Goal: Task Accomplishment & Management: Use online tool/utility

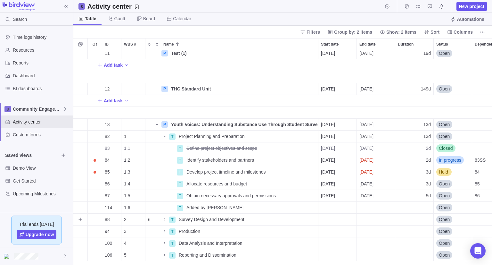
scroll to position [10, 0]
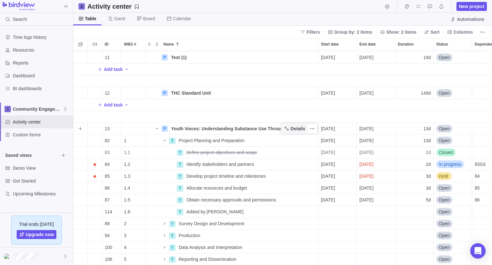
click at [297, 127] on span "Details" at bounding box center [298, 128] width 15 height 6
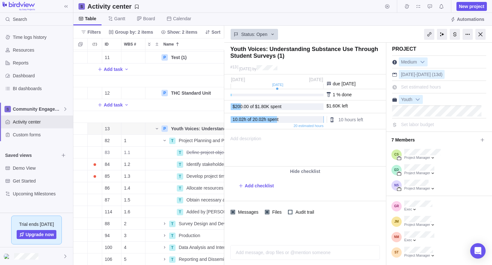
click at [336, 23] on div "Table Gantt Board Calendar Automations" at bounding box center [282, 19] width 419 height 13
click at [454, 34] on div at bounding box center [455, 34] width 10 height 11
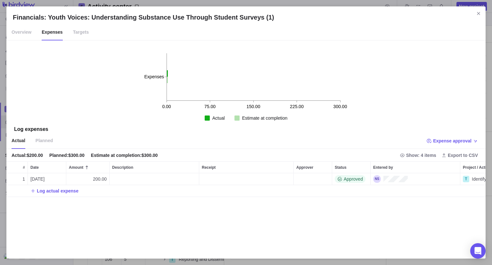
scroll to position [74, 474]
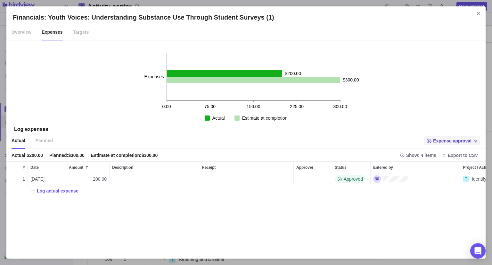
click at [457, 138] on span "Expense approval" at bounding box center [452, 141] width 38 height 6
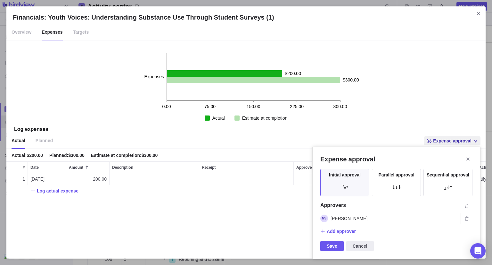
click at [352, 217] on span "Nina Salazar" at bounding box center [349, 218] width 37 height 6
click at [340, 232] on span "Add approver" at bounding box center [341, 231] width 29 height 6
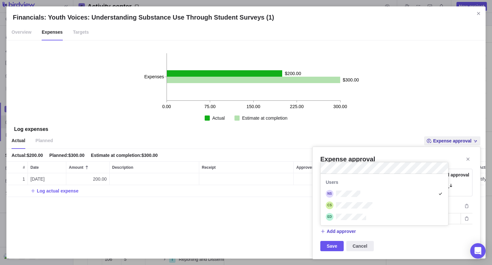
scroll to position [46, 123]
click at [398, 241] on div "Expense approval Initial approval Parallel approval Sequential approval Approve…" at bounding box center [397, 202] width 168 height 113
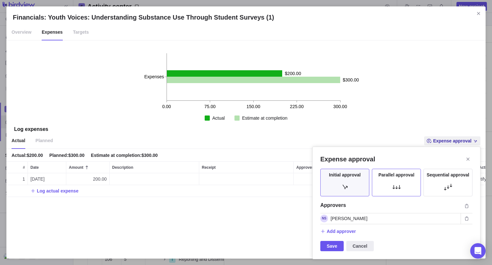
click at [396, 185] on div at bounding box center [396, 186] width 13 height 13
click at [353, 229] on span "Add approver" at bounding box center [341, 231] width 29 height 6
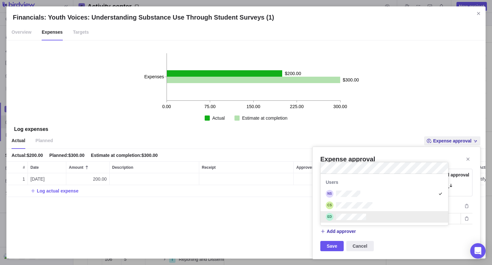
drag, startPoint x: 392, startPoint y: 240, endPoint x: 394, endPoint y: 232, distance: 8.2
click at [393, 239] on div "Expense approval Initial approval Parallel approval Sequential approval Approve…" at bounding box center [397, 202] width 168 height 113
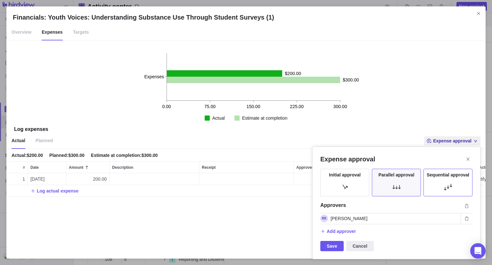
click at [441, 178] on div "Sequential approval" at bounding box center [448, 183] width 49 height 28
click at [350, 230] on span "Add approver" at bounding box center [341, 231] width 29 height 6
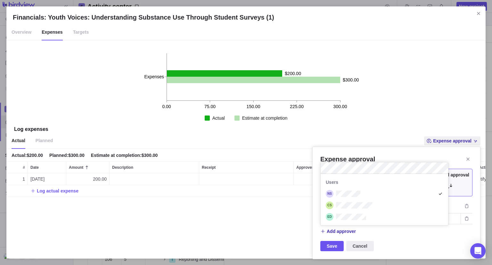
drag, startPoint x: 401, startPoint y: 244, endPoint x: 391, endPoint y: 239, distance: 11.3
click at [401, 243] on div "Expense approval Initial approval Parallel approval Sequential approval Approve…" at bounding box center [397, 202] width 168 height 113
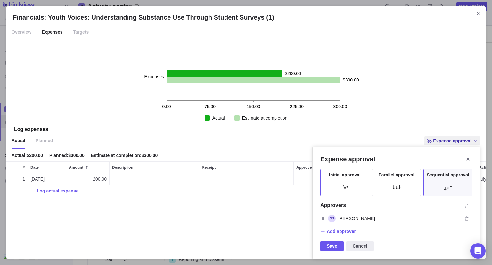
drag, startPoint x: 342, startPoint y: 189, endPoint x: 366, endPoint y: 189, distance: 23.4
click at [342, 188] on div at bounding box center [345, 186] width 13 height 13
click at [466, 159] on icon "Close" at bounding box center [468, 158] width 5 height 5
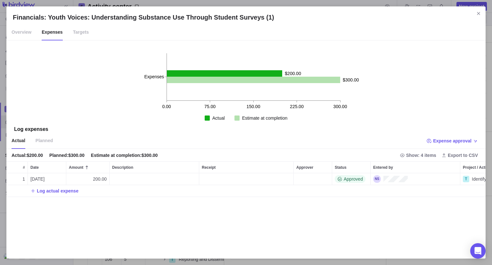
click at [481, 14] on icon "Close" at bounding box center [478, 13] width 5 height 5
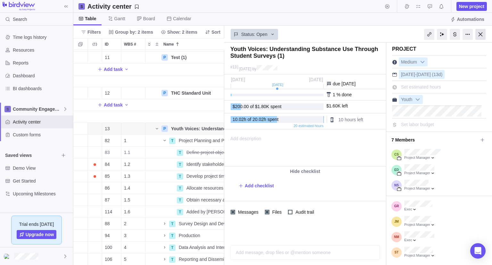
click at [483, 36] on div at bounding box center [481, 34] width 10 height 11
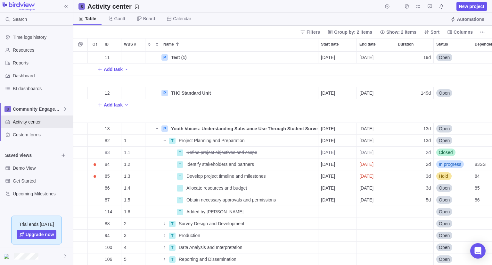
scroll to position [210, 414]
click at [45, 109] on span "Community Engagement" at bounding box center [38, 109] width 50 height 6
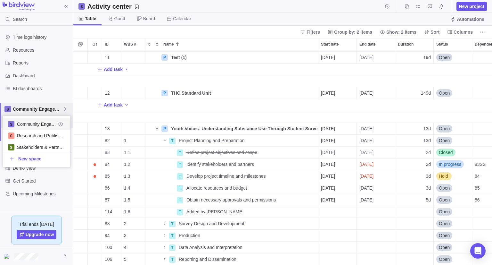
scroll to position [46, 63]
click at [54, 111] on span "Community Engagement" at bounding box center [38, 109] width 50 height 6
click at [43, 111] on span "Community Engagement" at bounding box center [38, 109] width 50 height 6
click at [47, 127] on div "Community Engagement" at bounding box center [36, 124] width 67 height 12
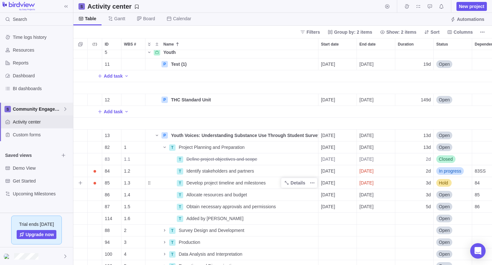
scroll to position [0, 0]
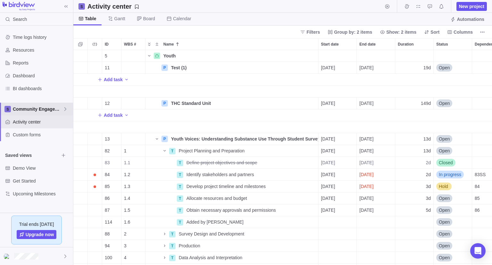
click at [40, 108] on span "Community Engagement" at bounding box center [38, 109] width 50 height 6
click at [41, 161] on div "New space" at bounding box center [36, 159] width 67 height 12
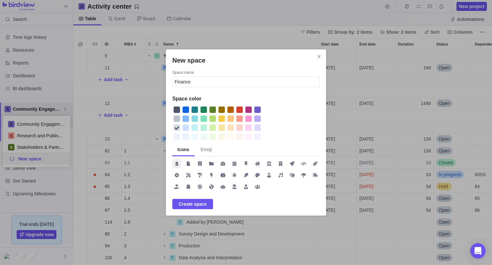
type input "Finance"
click at [184, 112] on div "New space" at bounding box center [186, 109] width 6 height 6
click at [199, 200] on span "Create space" at bounding box center [193, 204] width 28 height 8
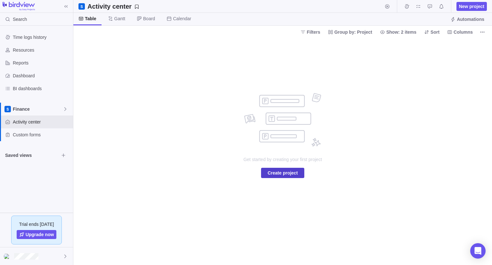
click at [291, 174] on span "Create project" at bounding box center [283, 173] width 30 height 8
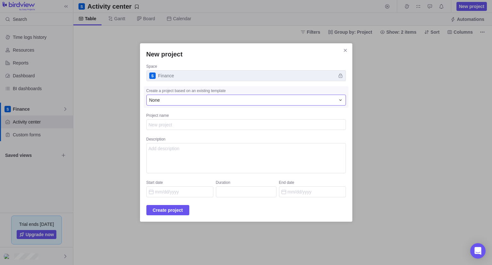
type textarea "x"
click at [185, 100] on div "None" at bounding box center [242, 100] width 186 height 6
click at [168, 125] on textarea "Project name" at bounding box center [246, 124] width 200 height 11
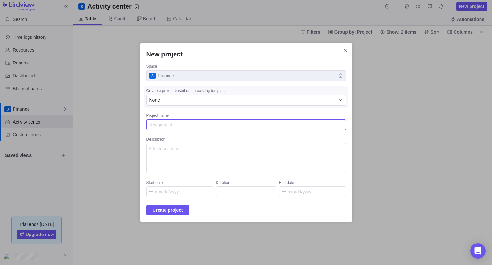
type textarea "F"
type textarea "x"
type textarea "Fi"
type textarea "x"
type textarea "Fix"
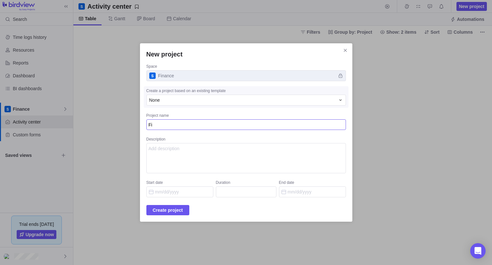
type textarea "x"
type textarea "Fixe"
type textarea "x"
type textarea "Fixed"
type textarea "x"
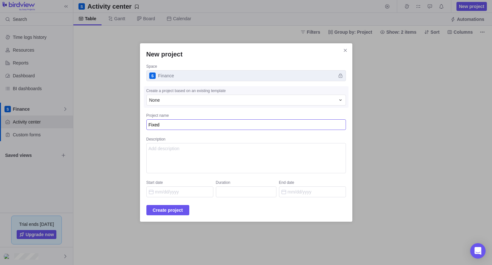
type textarea "Fixed"
type textarea "x"
type textarea "Fixed p"
type textarea "x"
type textarea "Fixed pr"
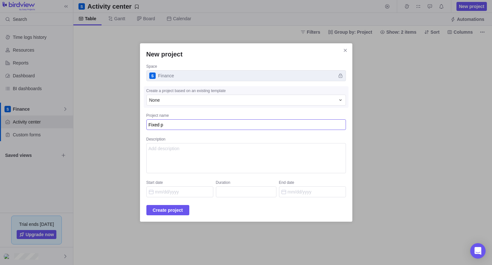
type textarea "x"
type textarea "Fixed pri"
type textarea "x"
type textarea "Fixed pric"
type textarea "x"
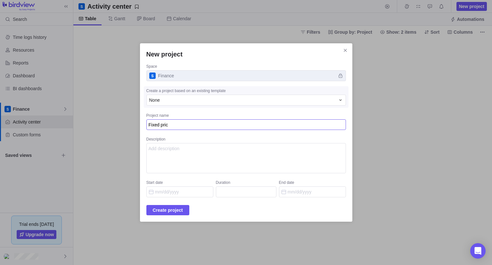
type textarea "Fixed price"
type textarea "x"
type textarea "Fixed pric"
type textarea "x"
type textarea "Fixed pri"
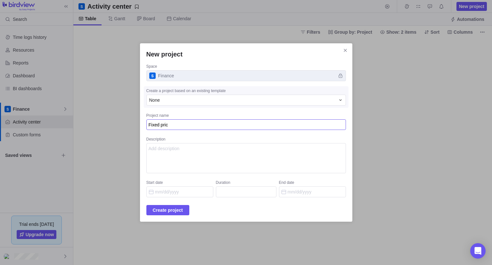
type textarea "x"
type textarea "Fixed pr"
type textarea "x"
type textarea "Fixed p"
type textarea "x"
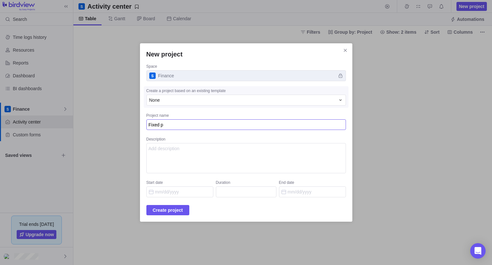
type textarea "Fixed"
type textarea "x"
type textarea "Fixed"
type textarea "x"
type textarea "Fixe"
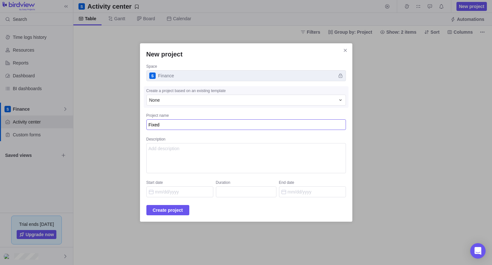
type textarea "x"
type textarea "Fix"
type textarea "x"
type textarea "Fi"
type textarea "x"
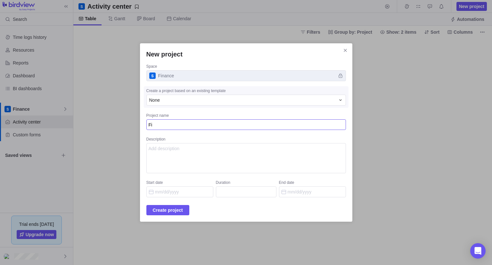
type textarea "F"
type textarea "x"
type textarea "Fl"
type textarea "x"
type textarea "Fla"
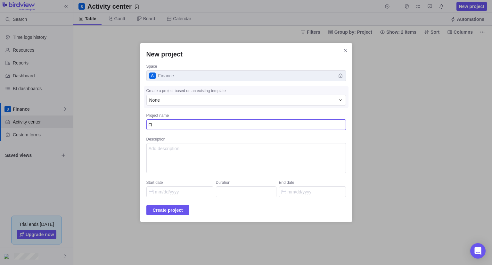
type textarea "x"
type textarea "Flat"
type textarea "x"
type textarea "Flat"
type textarea "x"
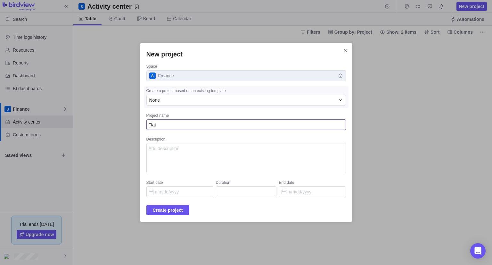
type textarea "Flat f"
type textarea "x"
type textarea "Flat fe"
type textarea "x"
type textarea "Flat fee"
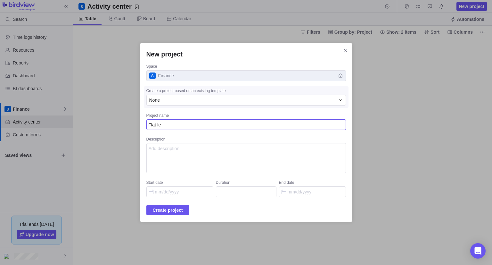
type textarea "x"
type textarea "Flat fee"
type textarea "x"
type textarea "Flat fee p"
type textarea "x"
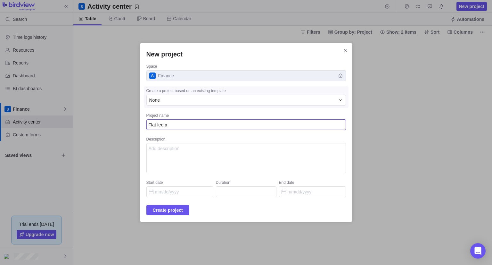
type textarea "Flat fee pr"
type textarea "x"
type textarea "Flat fee pro"
type textarea "x"
type textarea "Flat fee proj"
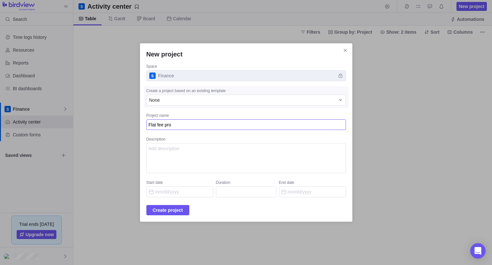
type textarea "x"
type textarea "Flat fee proje"
type textarea "x"
type textarea "Flat fee projec"
type textarea "x"
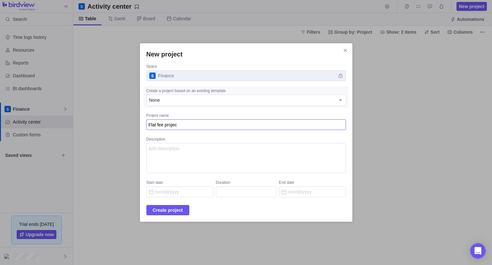
type textarea "Flat fee project"
type textarea "x"
type textarea "Flat fee project"
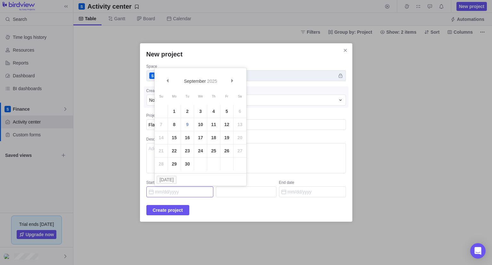
click at [193, 191] on input "Start date" at bounding box center [179, 191] width 67 height 11
click at [190, 126] on link "9" at bounding box center [187, 124] width 13 height 13
type input "[DATE]"
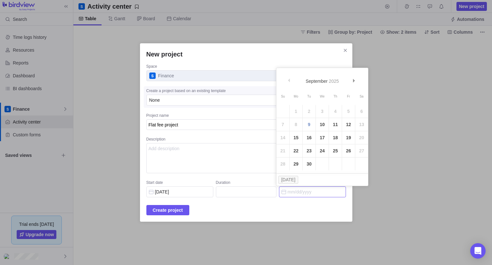
click at [294, 193] on input "End date" at bounding box center [312, 191] width 67 height 11
click at [308, 163] on link "30" at bounding box center [309, 163] width 13 height 13
type input "16"
type input "[DATE]"
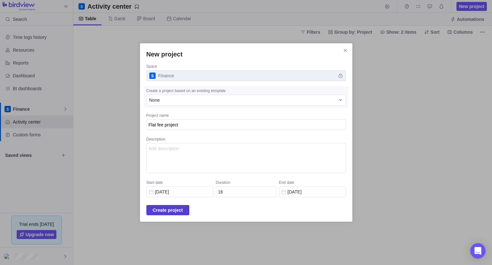
click at [183, 207] on span "Create project" at bounding box center [168, 210] width 30 height 8
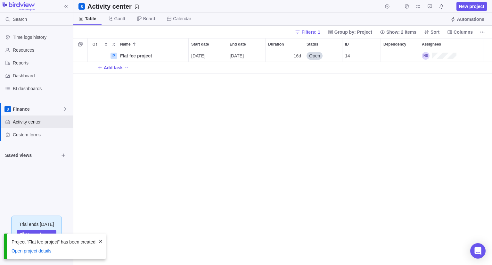
scroll to position [210, 414]
click at [168, 55] on span "Details" at bounding box center [168, 56] width 15 height 6
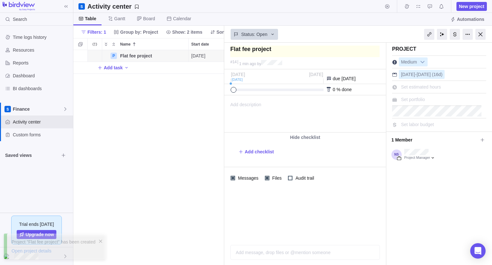
click at [277, 47] on textarea at bounding box center [304, 52] width 149 height 12
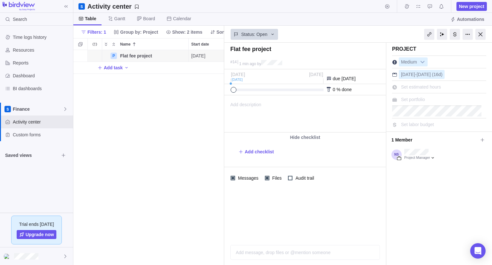
drag, startPoint x: 213, startPoint y: 85, endPoint x: 227, endPoint y: 70, distance: 20.4
click at [213, 85] on div "P Flat fee project Details 09/09/2025 09/30/2025 16d Open 14 Add task" at bounding box center [148, 157] width 151 height 215
click at [249, 52] on textarea at bounding box center [304, 52] width 149 height 12
drag, startPoint x: 481, startPoint y: 33, endPoint x: 394, endPoint y: 63, distance: 91.5
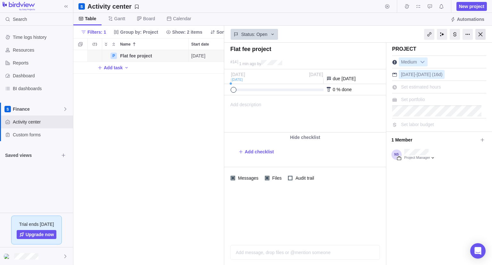
click at [480, 33] on div at bounding box center [481, 34] width 10 height 11
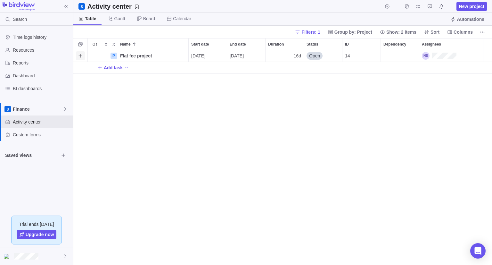
click at [78, 55] on icon "Add activity" at bounding box center [80, 55] width 5 height 5
type input "Task 1"
click at [216, 62] on div "Start date" at bounding box center [208, 68] width 38 height 12
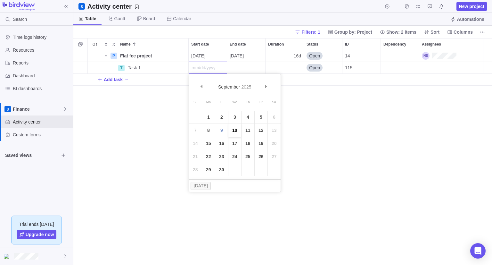
click at [239, 128] on link "10" at bounding box center [235, 130] width 13 height 13
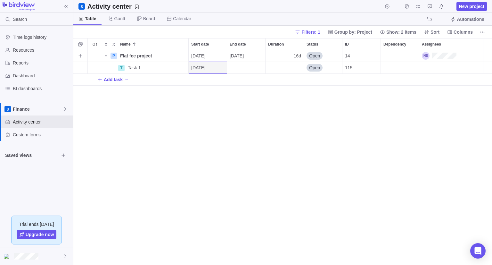
click at [247, 59] on div "[DATE]" at bounding box center [246, 56] width 38 height 12
drag, startPoint x: 207, startPoint y: 99, endPoint x: 212, endPoint y: 92, distance: 8.5
click at [207, 100] on div "Name Start date End date Duration Status ID Dependency Assignees P Flat fee pro…" at bounding box center [282, 151] width 419 height 227
click at [241, 66] on div "End date" at bounding box center [246, 68] width 38 height 12
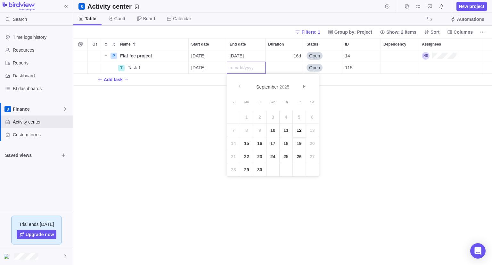
click at [302, 130] on link "12" at bounding box center [299, 130] width 13 height 13
drag, startPoint x: 81, startPoint y: 53, endPoint x: 121, endPoint y: 85, distance: 51.8
click at [81, 54] on icon "Add activity" at bounding box center [80, 55] width 5 height 5
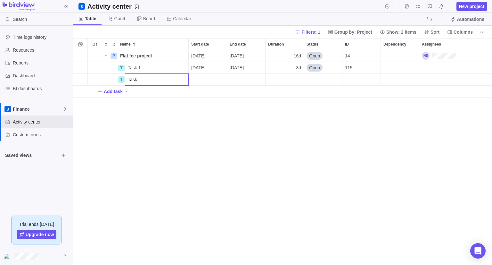
type input "Task 2"
click at [204, 83] on div "Start date" at bounding box center [208, 80] width 38 height 12
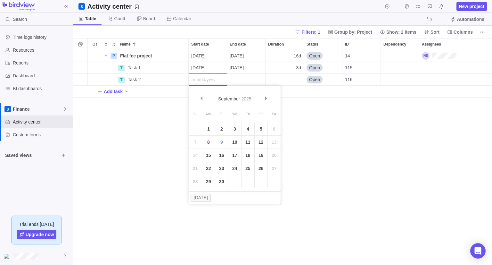
drag, startPoint x: 230, startPoint y: 142, endPoint x: 235, endPoint y: 127, distance: 15.8
click at [230, 143] on link "10" at bounding box center [235, 142] width 13 height 13
click at [238, 79] on div "End date" at bounding box center [246, 80] width 38 height 12
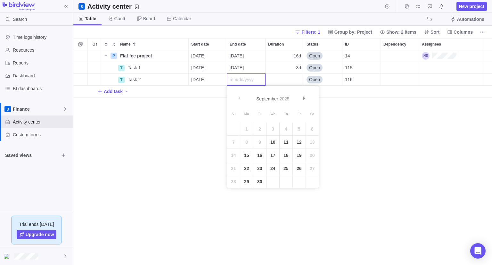
click at [300, 143] on link "12" at bounding box center [299, 142] width 13 height 13
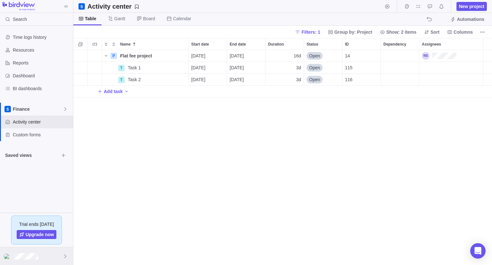
click at [49, 254] on div at bounding box center [36, 256] width 73 height 18
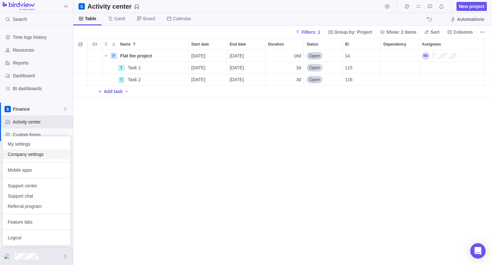
click at [56, 156] on span "Company settings" at bounding box center [37, 154] width 58 height 6
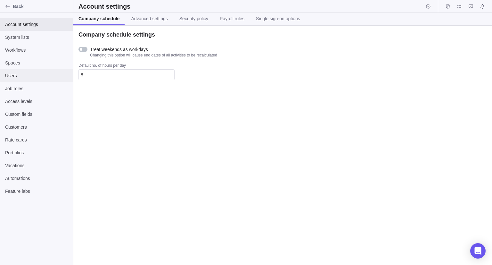
click at [32, 72] on div "Users" at bounding box center [36, 75] width 73 height 13
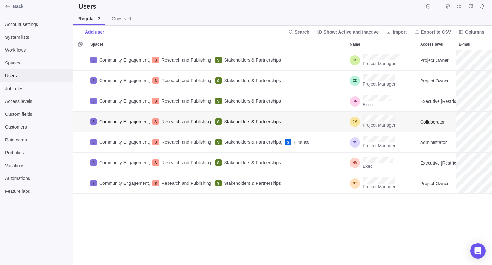
scroll to position [210, 414]
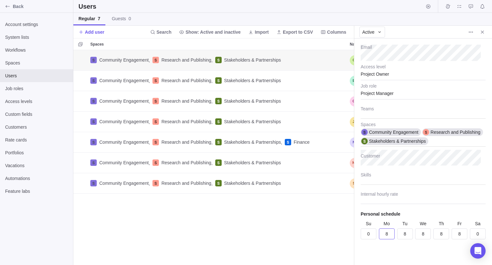
scroll to position [57, 0]
click at [396, 199] on input "Internal hourly rate" at bounding box center [423, 196] width 125 height 16
type textarea "x"
type input "5"
type textarea "x"
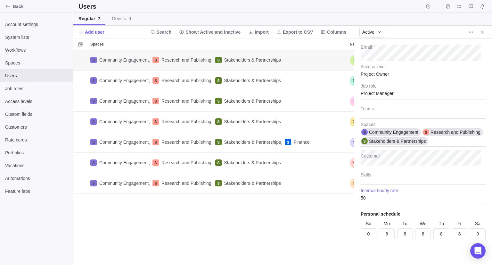
type input "50"
click at [346, 231] on div "Community Engagement , Research and Publishing , Stakeholders & Partnerships Pr…" at bounding box center [213, 157] width 281 height 215
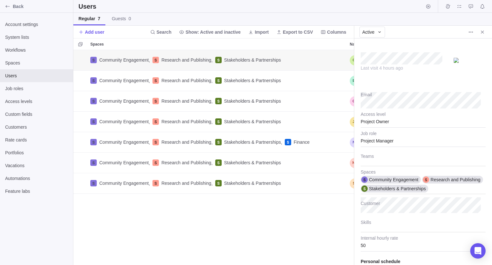
scroll to position [0, 0]
click at [483, 34] on icon "Close" at bounding box center [482, 31] width 5 height 5
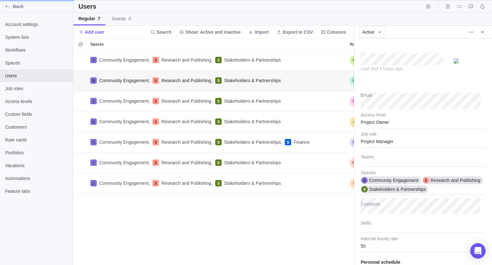
type textarea "x"
drag, startPoint x: 482, startPoint y: 34, endPoint x: 453, endPoint y: 48, distance: 32.7
click at [482, 34] on icon "Close" at bounding box center [482, 31] width 5 height 5
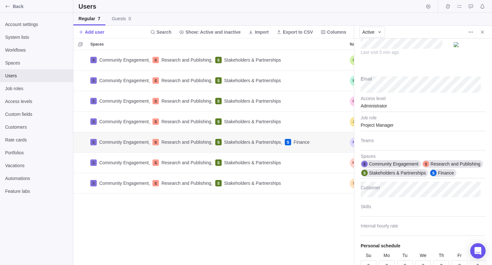
scroll to position [57, 0]
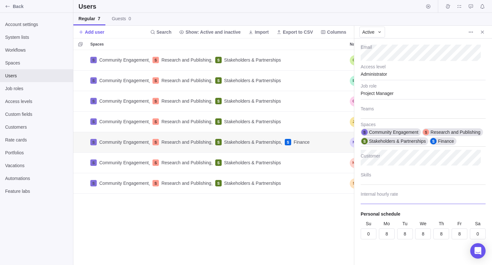
click at [380, 201] on input "Internal hourly rate" at bounding box center [423, 196] width 125 height 16
type textarea "x"
type input "5"
type textarea "x"
type input "50"
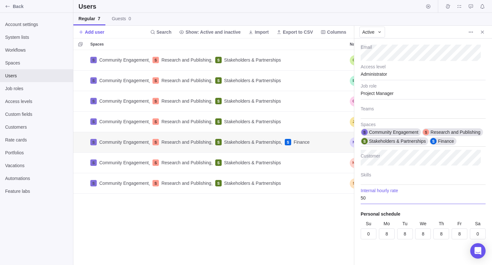
type textarea "x"
type input "5"
type textarea "x"
type input "6"
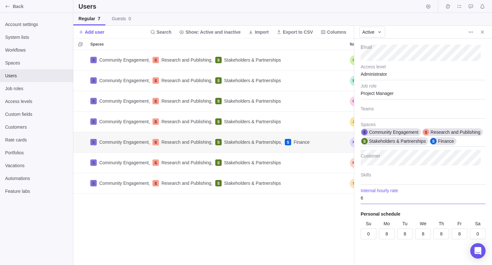
type textarea "x"
type input "60"
click at [336, 215] on div "Community Engagement , Research and Publishing , Stakeholders & Partnerships Pr…" at bounding box center [213, 157] width 281 height 215
click at [480, 34] on icon "Close" at bounding box center [482, 31] width 5 height 5
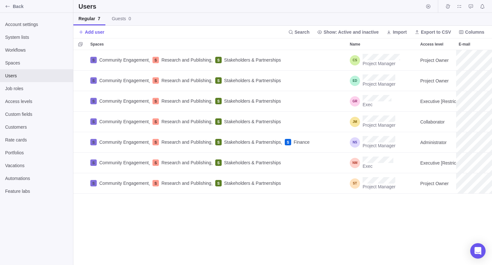
scroll to position [210, 414]
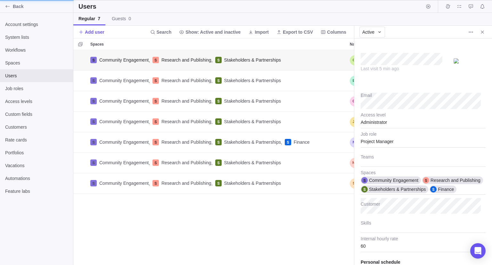
scroll to position [5, 5]
type textarea "x"
type input "50"
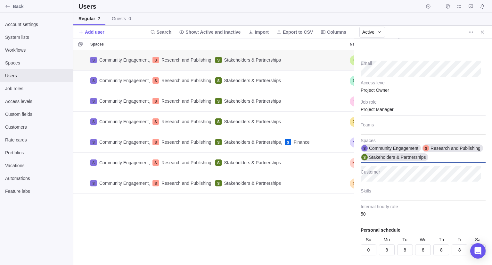
click at [438, 163] on div "Community Engagement Research and Publishing Stakeholders & Partnerships" at bounding box center [423, 150] width 125 height 25
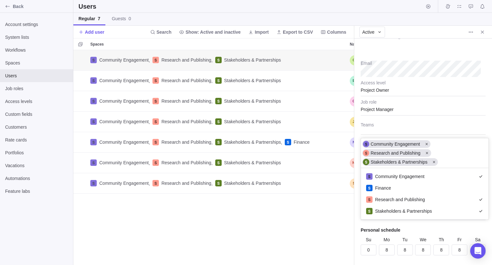
scroll to position [46, 123]
click at [413, 184] on div "Finance" at bounding box center [425, 188] width 128 height 12
click at [320, 228] on body "Back Account settings System lists Workflows Spaces Users Job roles Access leve…" at bounding box center [246, 132] width 492 height 265
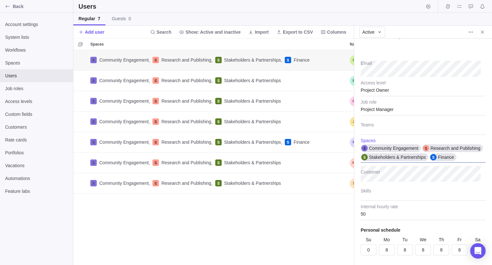
scroll to position [57, 0]
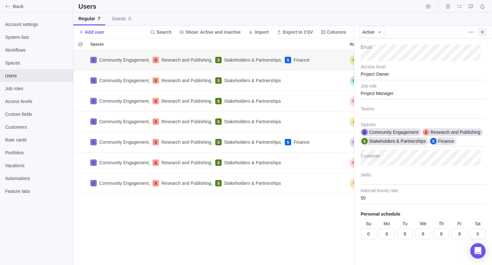
click at [484, 32] on icon "Close" at bounding box center [482, 31] width 5 height 5
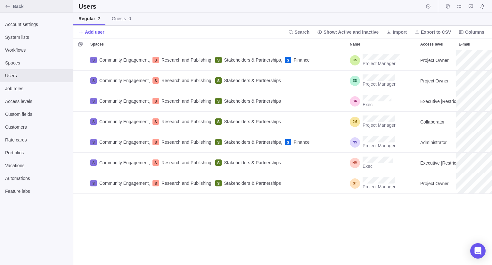
click at [29, 8] on span "Back" at bounding box center [42, 6] width 58 height 6
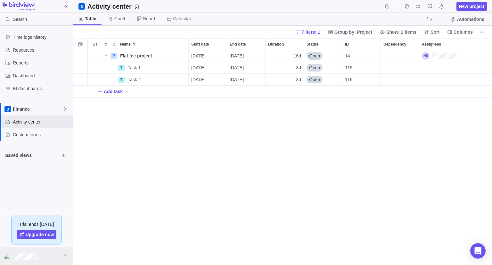
click at [35, 260] on div at bounding box center [36, 256] width 73 height 18
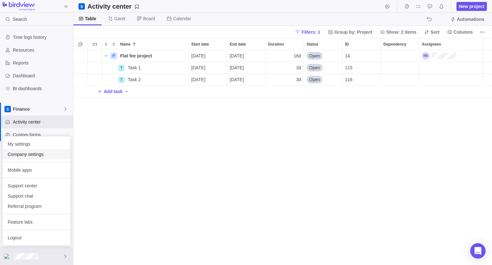
click at [54, 155] on span "Company settings" at bounding box center [37, 154] width 58 height 6
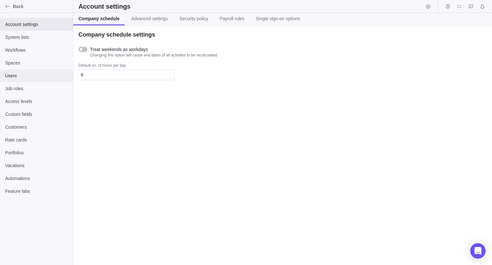
click at [53, 77] on span "Users" at bounding box center [36, 75] width 63 height 6
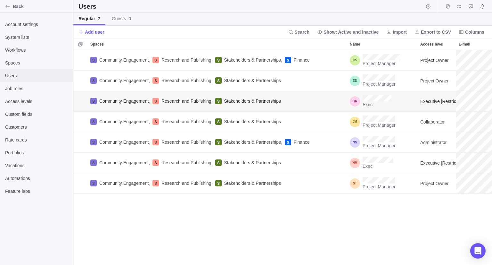
scroll to position [210, 414]
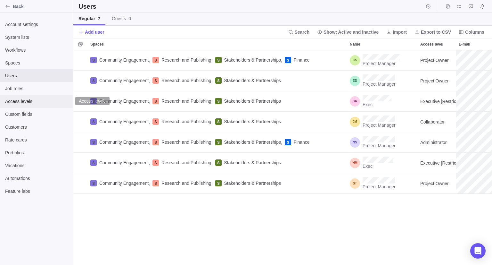
click at [36, 102] on span "Access levels" at bounding box center [36, 101] width 63 height 6
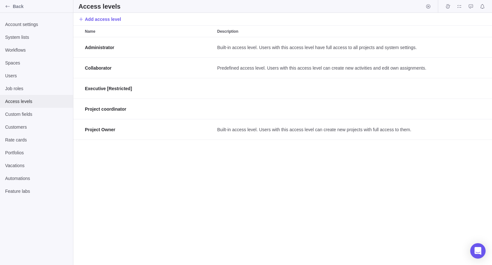
scroll to position [5, 5]
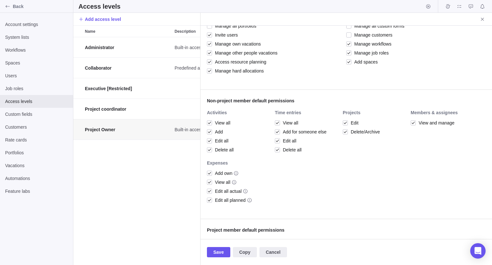
scroll to position [128, 0]
type textarea "x"
click at [274, 250] on span "Cancel" at bounding box center [273, 252] width 15 height 8
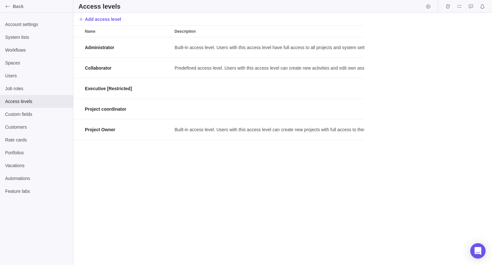
scroll to position [223, 414]
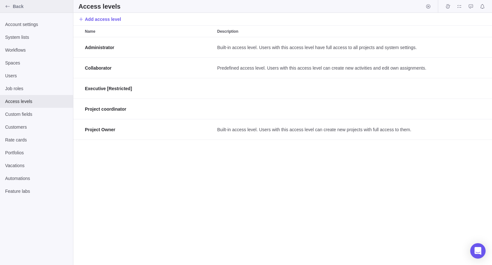
click at [38, 4] on span "Back" at bounding box center [42, 6] width 58 height 6
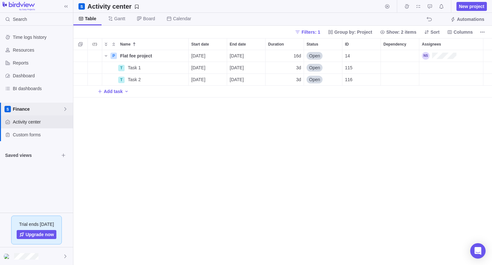
scroll to position [210, 414]
drag, startPoint x: 172, startPoint y: 55, endPoint x: 180, endPoint y: 60, distance: 10.1
click at [172, 55] on span "Details" at bounding box center [168, 56] width 15 height 6
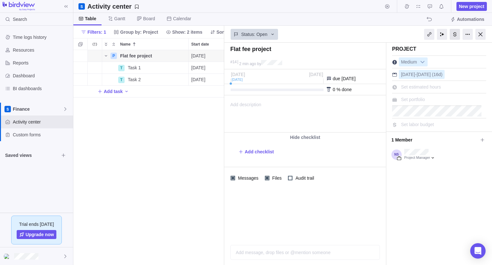
click at [457, 33] on div at bounding box center [455, 34] width 10 height 11
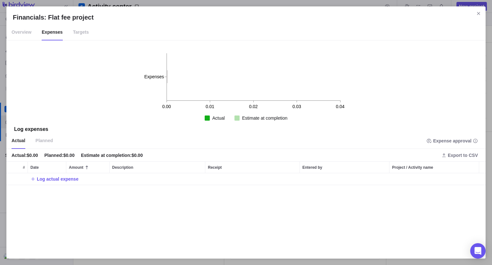
scroll to position [74, 474]
click at [81, 34] on span "Targets" at bounding box center [81, 32] width 16 height 16
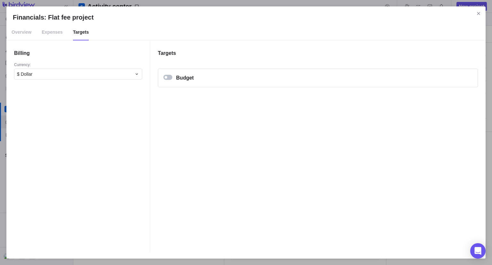
click at [19, 33] on span "Overview" at bounding box center [22, 32] width 20 height 16
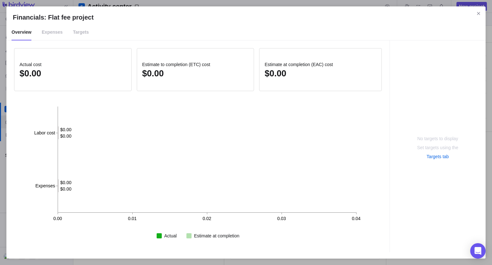
click at [45, 34] on span "Expenses" at bounding box center [52, 32] width 21 height 16
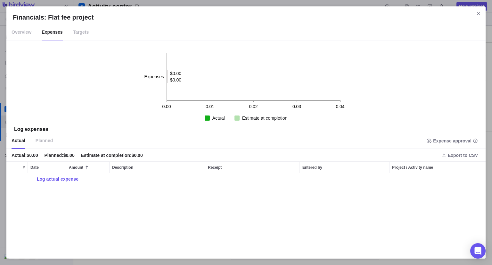
click at [76, 31] on span "Targets" at bounding box center [81, 32] width 16 height 16
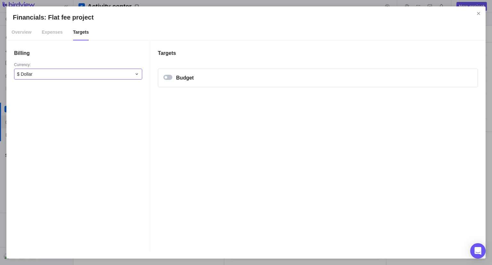
click at [121, 71] on div "$ Dollar" at bounding box center [74, 74] width 115 height 6
click at [19, 36] on span "Overview" at bounding box center [22, 32] width 20 height 16
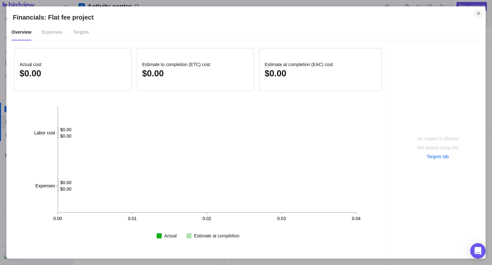
click at [480, 12] on icon "Close" at bounding box center [478, 13] width 3 height 3
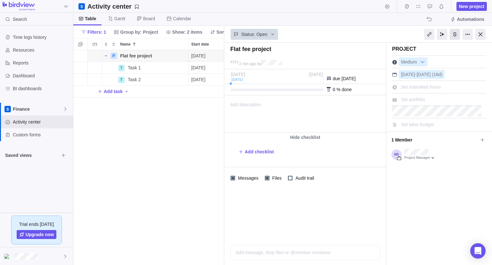
click at [455, 35] on div at bounding box center [455, 34] width 10 height 11
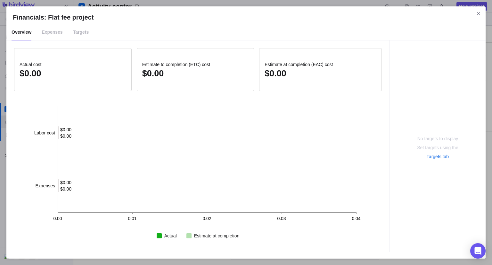
click at [74, 35] on span "Targets" at bounding box center [81, 32] width 16 height 16
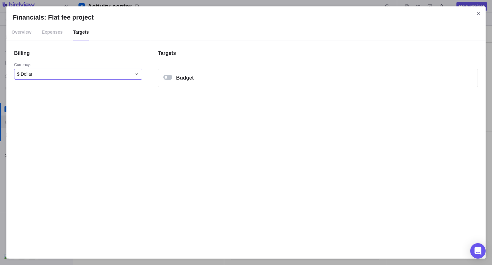
click at [45, 75] on div "$ Dollar" at bounding box center [74, 74] width 115 height 6
click at [163, 76] on div "Financials: Flat fee project" at bounding box center [167, 77] width 9 height 5
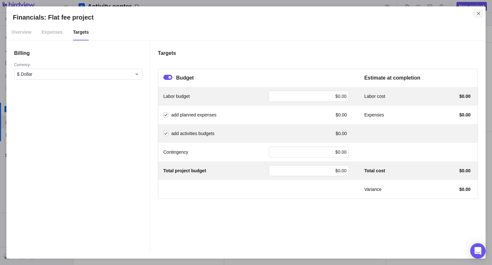
click at [480, 14] on icon "Close" at bounding box center [478, 13] width 5 height 5
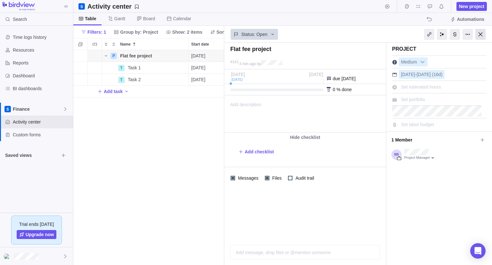
click at [480, 34] on div at bounding box center [481, 34] width 10 height 11
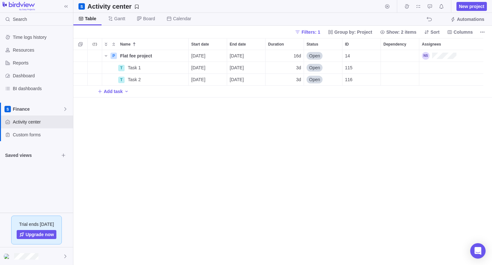
scroll to position [210, 414]
click at [181, 54] on icon "More actions" at bounding box center [182, 55] width 5 height 5
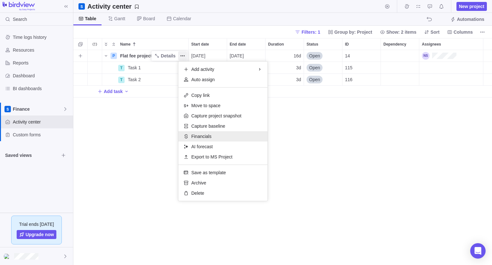
click at [201, 134] on span "Financials" at bounding box center [201, 136] width 20 height 6
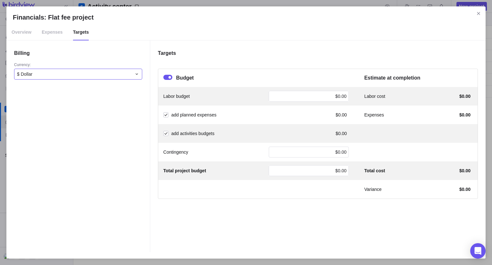
click at [64, 71] on div "$ Dollar" at bounding box center [74, 74] width 115 height 6
click at [23, 31] on span "Overview" at bounding box center [22, 32] width 20 height 16
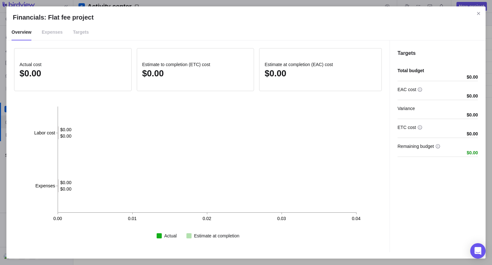
click at [44, 32] on span "Expenses" at bounding box center [52, 32] width 21 height 16
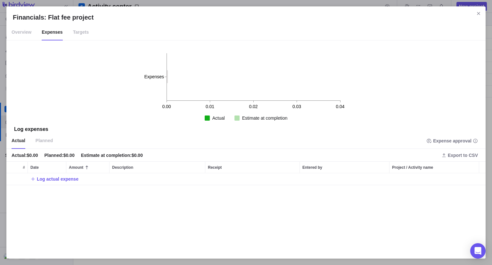
scroll to position [74, 474]
click at [74, 35] on span "Targets" at bounding box center [81, 32] width 16 height 16
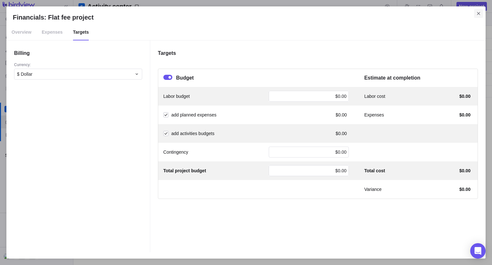
click at [480, 13] on icon "Close" at bounding box center [478, 13] width 5 height 5
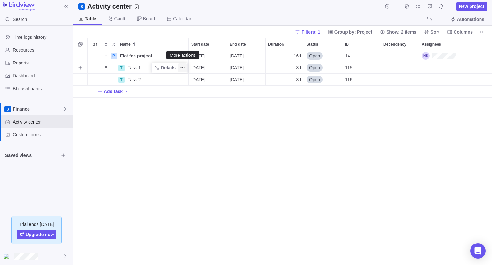
click at [182, 66] on icon "More actions" at bounding box center [182, 67] width 5 height 5
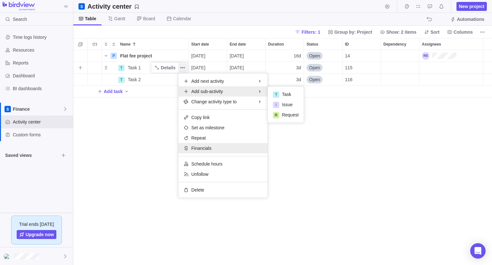
click at [213, 148] on div "Financials" at bounding box center [223, 148] width 89 height 10
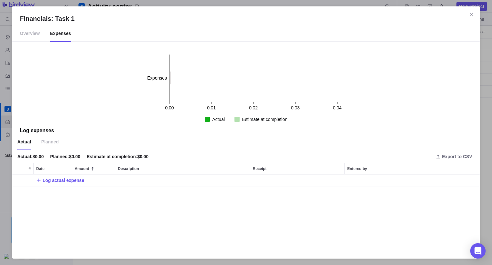
scroll to position [71, 463]
click at [35, 34] on span "Overview" at bounding box center [30, 34] width 20 height 16
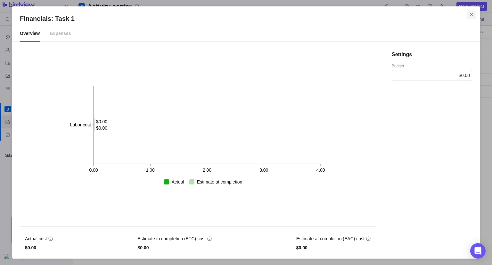
click at [474, 15] on span "Close" at bounding box center [471, 14] width 9 height 9
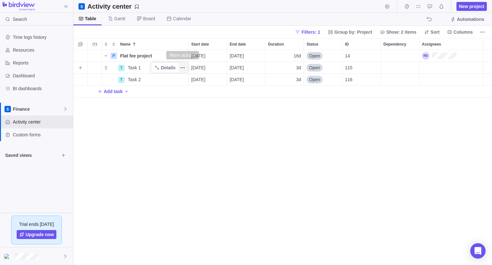
click at [185, 67] on span "More actions" at bounding box center [182, 67] width 9 height 9
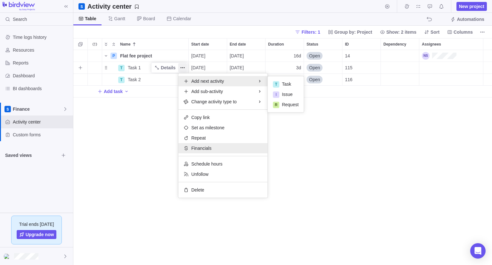
click at [206, 149] on span "Financials" at bounding box center [201, 148] width 20 height 6
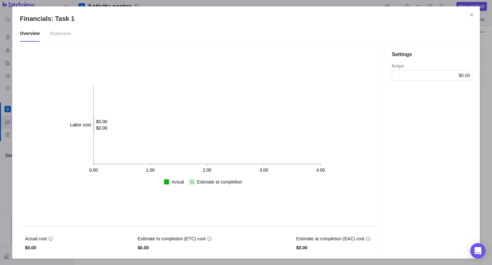
click at [50, 36] on span "Expenses" at bounding box center [60, 34] width 21 height 16
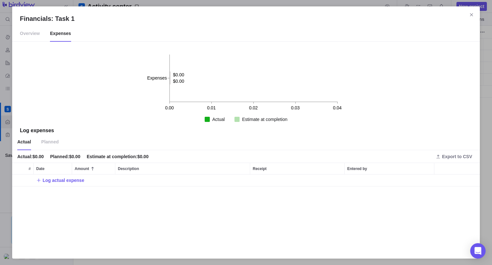
drag, startPoint x: 470, startPoint y: 13, endPoint x: 417, endPoint y: 40, distance: 59.6
click at [470, 14] on icon "Close" at bounding box center [471, 14] width 5 height 5
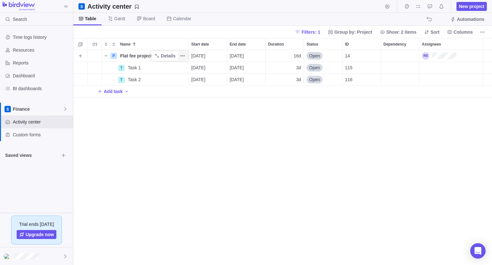
click at [186, 56] on span "More actions" at bounding box center [182, 55] width 9 height 9
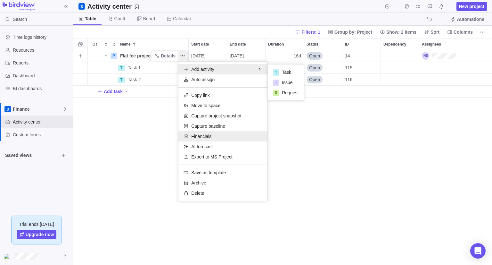
click at [206, 137] on span "Financials" at bounding box center [201, 136] width 20 height 6
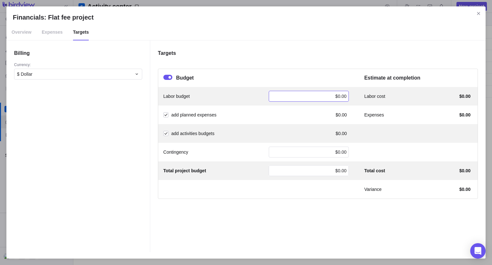
click at [334, 98] on div "$0.00" at bounding box center [309, 96] width 80 height 11
click at [467, 98] on span "$0.00" at bounding box center [465, 96] width 11 height 6
click at [333, 94] on div "$0.00" at bounding box center [309, 96] width 80 height 11
type input "500"
click at [335, 82] on div "Budget Estimate at completion" at bounding box center [318, 78] width 320 height 18
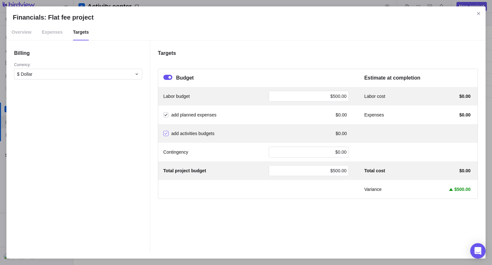
click at [165, 134] on div "Financials: Flat fee project" at bounding box center [165, 133] width 5 height 9
click at [323, 151] on div "$0.00" at bounding box center [309, 151] width 80 height 11
type input "100"
click at [325, 61] on div "Targets Budget Estimate at completion Labor budget $500.00 Labor cost $0.00 add…" at bounding box center [318, 146] width 336 height 212
click at [54, 35] on span "Expenses" at bounding box center [52, 32] width 21 height 16
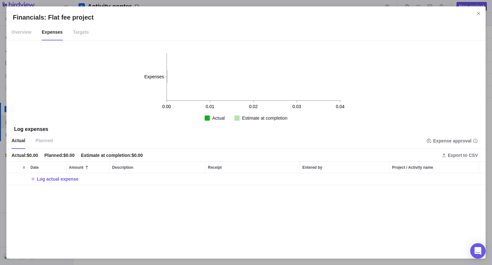
scroll to position [74, 474]
click at [27, 38] on span "Overview" at bounding box center [22, 32] width 20 height 16
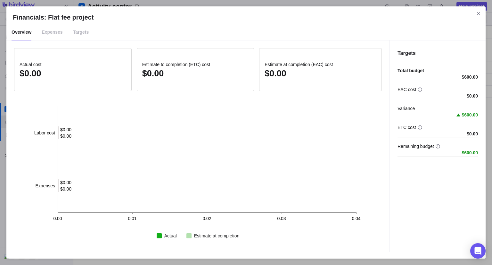
drag, startPoint x: 479, startPoint y: 11, endPoint x: 471, endPoint y: 19, distance: 11.3
click at [479, 12] on icon "Close" at bounding box center [478, 13] width 5 height 5
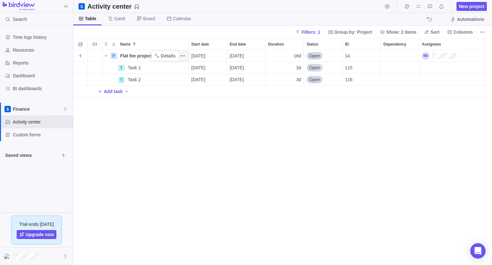
click at [182, 54] on icon "More actions" at bounding box center [182, 55] width 5 height 5
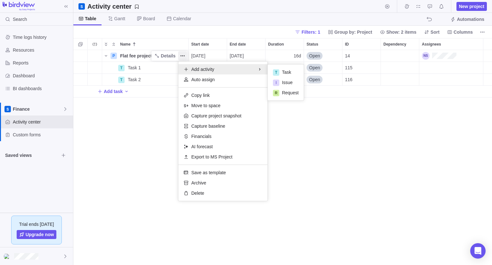
click at [153, 112] on div "Name Start date End date Duration Status ID Dependency Assignees P Flat fee pro…" at bounding box center [282, 151] width 419 height 227
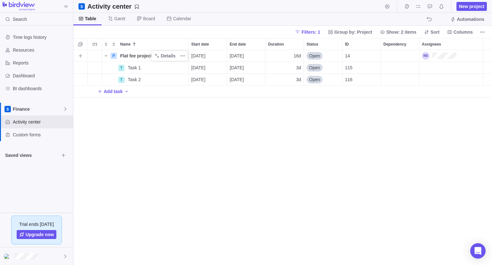
click at [142, 55] on span "Flat fee project" at bounding box center [136, 56] width 32 height 6
type input "B"
type input "Project A"
click at [178, 140] on div "P Project A Details 09/09/2025 09/30/2025 16d Open 14 T Task 1 Details 09/10/20…" at bounding box center [282, 157] width 419 height 215
click at [159, 58] on icon "Name" at bounding box center [157, 55] width 5 height 5
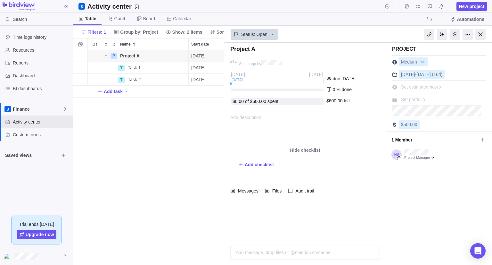
click at [255, 117] on span "Add description" at bounding box center [243, 126] width 37 height 37
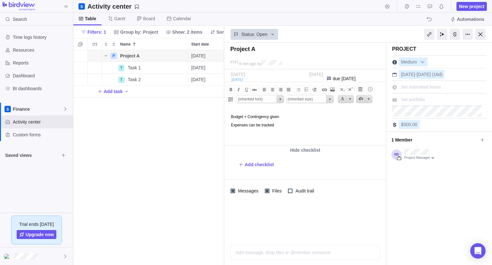
click at [215, 142] on div "P Project A Details 09/09/2025 09/30/2025 16d Open 14 T Task 1 Details 09/10/20…" at bounding box center [148, 157] width 151 height 215
click at [424, 88] on span "Set estimated hours" at bounding box center [421, 86] width 40 height 5
type input "50"
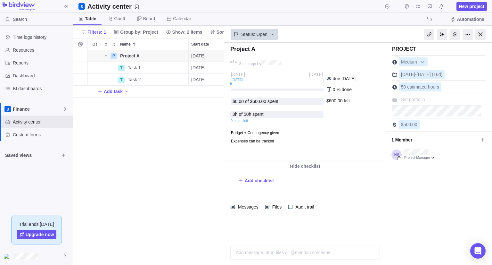
click at [418, 186] on div "Project Medium Sep 9 - Sep 30 (16d) 50 estimated hours Set portfolio $500.00 1 …" at bounding box center [440, 154] width 106 height 222
click at [480, 140] on icon at bounding box center [482, 139] width 5 height 5
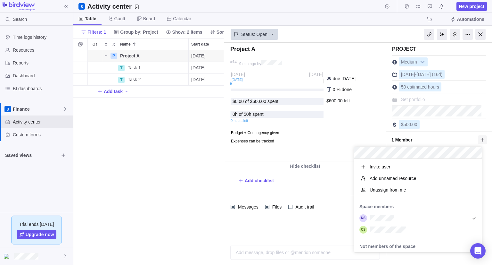
scroll to position [88, 123]
click at [450, 138] on span "1 Member" at bounding box center [435, 139] width 87 height 11
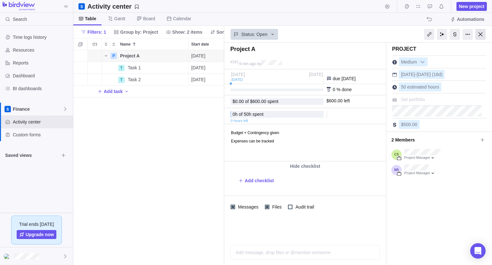
click at [483, 33] on div at bounding box center [481, 34] width 10 height 11
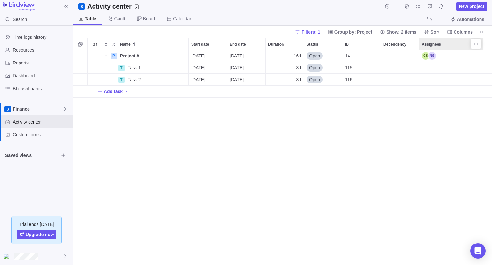
scroll to position [210, 414]
click at [426, 65] on div "Assignees" at bounding box center [452, 68] width 64 height 12
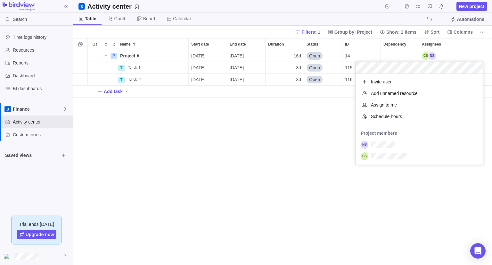
scroll to position [86, 123]
drag, startPoint x: 283, startPoint y: 197, endPoint x: 321, endPoint y: 150, distance: 60.0
click at [286, 193] on div "Name Start date End date Duration Status ID Dependency Assignees P Project A De…" at bounding box center [282, 151] width 419 height 227
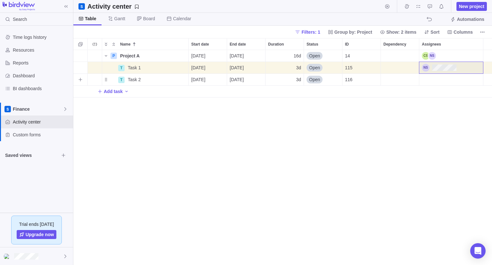
click at [433, 81] on div "Assignees" at bounding box center [452, 80] width 64 height 12
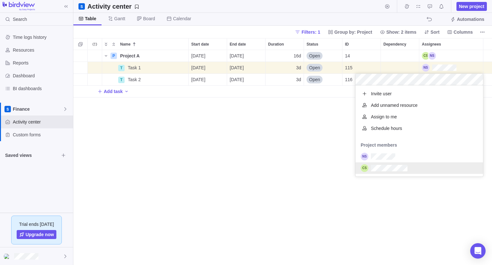
click at [413, 166] on div "grid" at bounding box center [420, 168] width 128 height 12
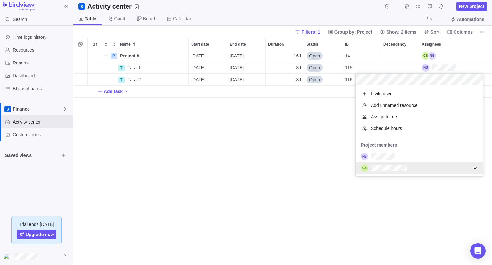
click at [322, 180] on div "Name Start date End date Duration Status ID Dependency Assignees P Project A De…" at bounding box center [282, 151] width 419 height 227
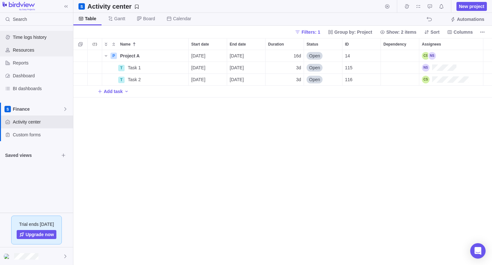
drag, startPoint x: 41, startPoint y: 40, endPoint x: 49, endPoint y: 48, distance: 11.6
click at [41, 40] on span "Time logs history" at bounding box center [42, 37] width 58 height 6
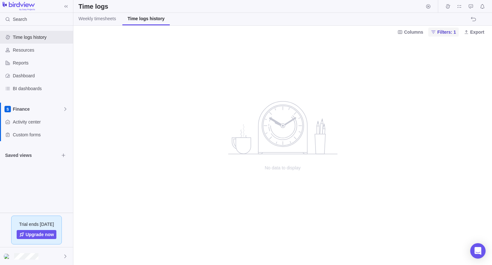
click at [442, 33] on span "Filters: 1" at bounding box center [447, 32] width 19 height 6
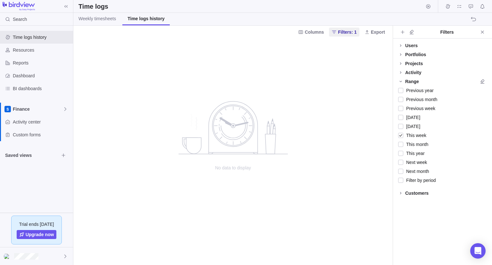
click at [419, 63] on div "Projects" at bounding box center [415, 63] width 18 height 6
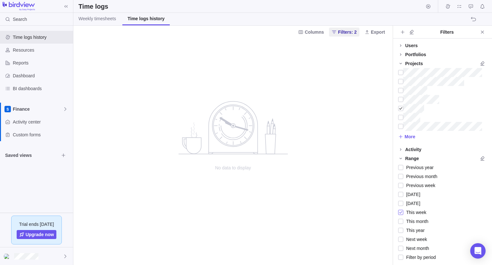
click at [409, 214] on span "This week" at bounding box center [415, 212] width 23 height 9
drag, startPoint x: 484, startPoint y: 29, endPoint x: 467, endPoint y: 34, distance: 18.0
click at [483, 30] on icon "Close" at bounding box center [482, 31] width 5 height 5
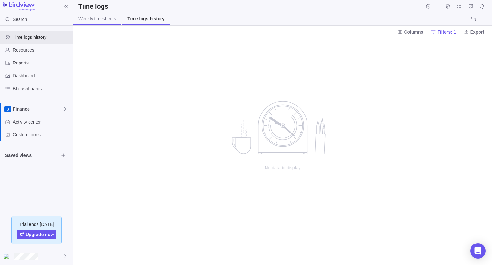
click at [108, 22] on link "Weekly timesheets" at bounding box center [97, 19] width 48 height 13
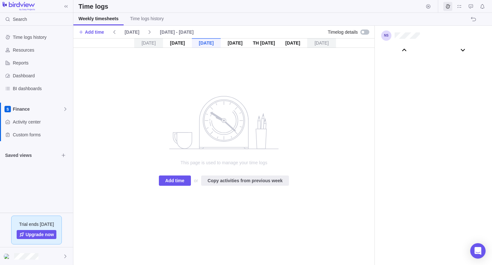
scroll to position [35744, 0]
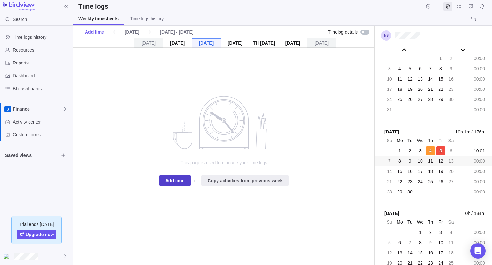
click at [179, 180] on span "Add time" at bounding box center [174, 181] width 19 height 8
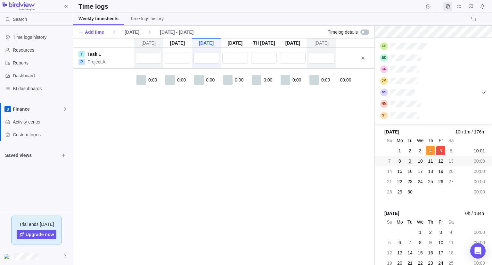
scroll to position [81, 112]
click at [324, 145] on body "Search Time logs history Resources Reports Dashboard BI dashboards Finance Acti…" at bounding box center [246, 132] width 492 height 265
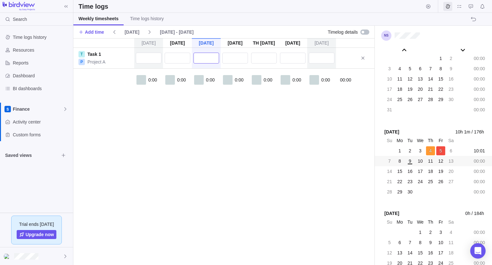
click at [205, 60] on input "text" at bounding box center [207, 58] width 26 height 11
type input "1"
type input "5:00"
click at [222, 112] on div "Su Sep 7 Mo Sep 8 Tu Sep 9 We Sep 10 Th Sep 11 Fr Sep 12 Sa Sep 13 T Task 1 P P…" at bounding box center [223, 151] width 301 height 227
click at [97, 30] on span "Add time" at bounding box center [94, 32] width 19 height 6
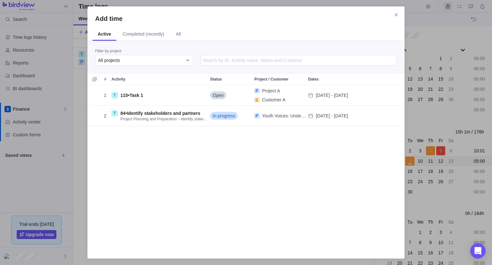
scroll to position [161, 312]
click at [180, 33] on span "All" at bounding box center [178, 34] width 5 height 6
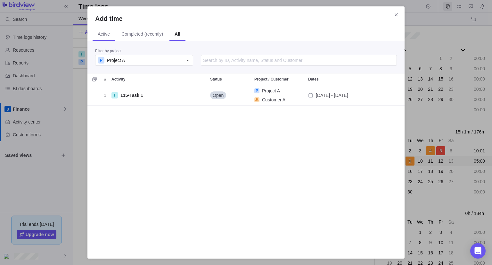
click at [105, 38] on span "Active" at bounding box center [104, 34] width 22 height 13
click at [398, 15] on icon "Close" at bounding box center [396, 14] width 5 height 5
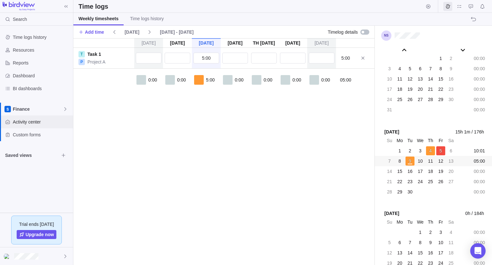
click at [39, 124] on span "Activity center" at bounding box center [42, 122] width 58 height 6
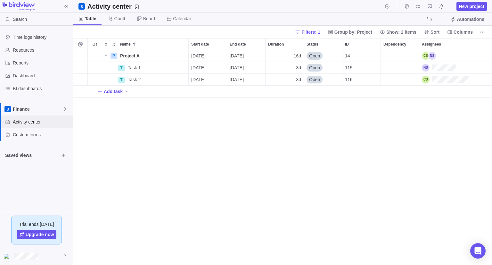
scroll to position [210, 414]
click at [205, 68] on span "[DATE]" at bounding box center [198, 67] width 14 height 6
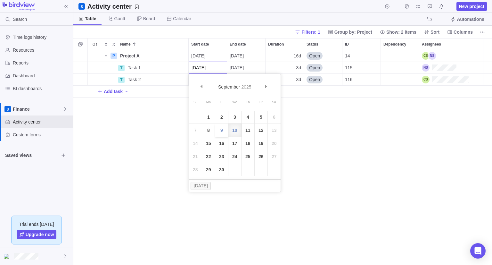
click at [220, 130] on link "9" at bounding box center [221, 130] width 13 height 13
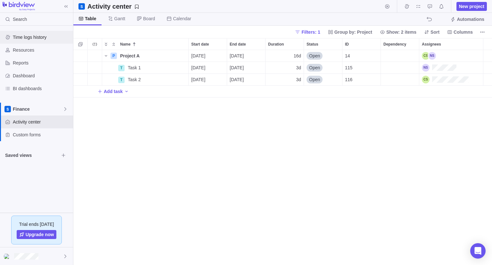
click at [40, 38] on span "Time logs history" at bounding box center [42, 37] width 58 height 6
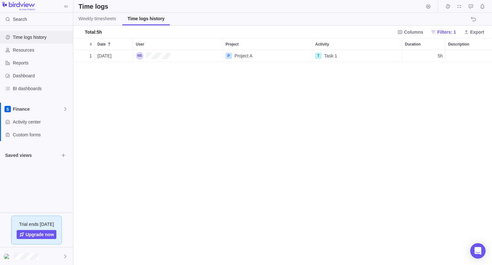
scroll to position [210, 414]
click at [96, 20] on span "Weekly timesheets" at bounding box center [98, 18] width 38 height 6
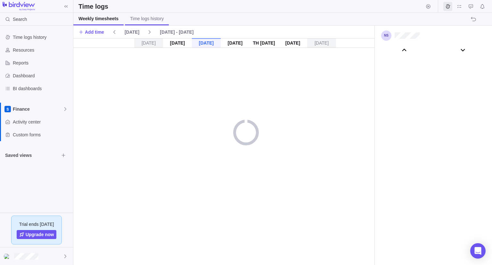
scroll to position [35744, 0]
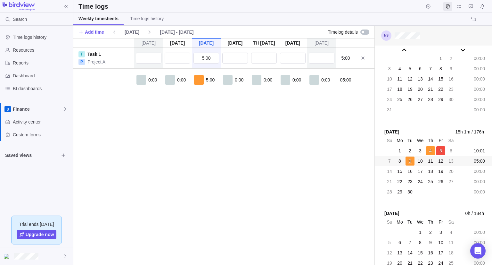
click at [414, 39] on div at bounding box center [433, 36] width 117 height 20
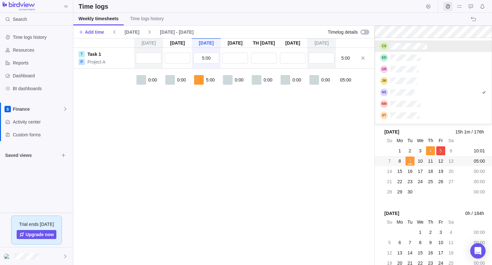
scroll to position [81, 112]
click at [430, 44] on div "grid" at bounding box center [433, 46] width 117 height 12
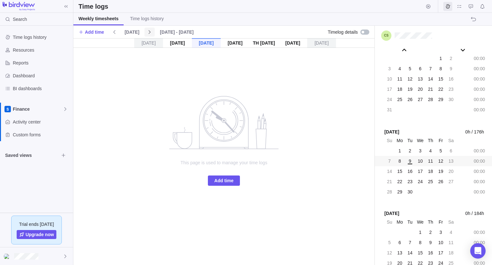
click at [147, 31] on icon at bounding box center [149, 31] width 5 height 5
click at [116, 33] on icon at bounding box center [114, 31] width 5 height 5
click at [230, 183] on span "Add time" at bounding box center [223, 181] width 19 height 8
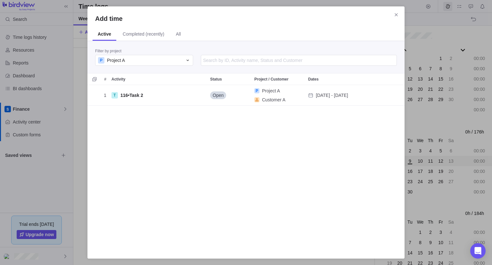
scroll to position [161, 312]
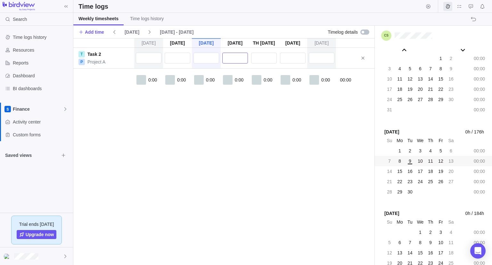
click at [232, 60] on input "text" at bounding box center [235, 58] width 26 height 11
type input "5:00"
click at [235, 125] on div "Su Sep 7 Mo Sep 8 Tu Sep 9 We Sep 10 Th Sep 11 Fr Sep 12 Sa Sep 13 T Task 2 P P…" at bounding box center [223, 151] width 301 height 227
click at [29, 119] on span "Activity center" at bounding box center [42, 122] width 58 height 6
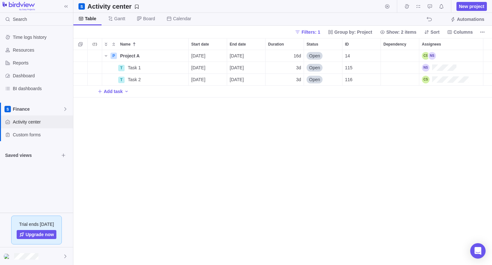
scroll to position [210, 414]
click at [183, 55] on icon "More actions" at bounding box center [182, 55] width 5 height 5
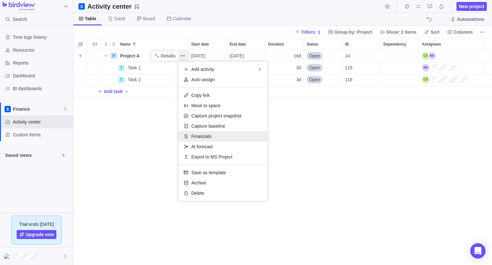
click at [211, 135] on div "Financials" at bounding box center [223, 136] width 89 height 10
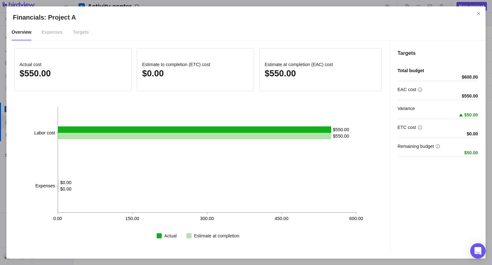
click at [40, 36] on li "Expenses" at bounding box center [52, 32] width 31 height 16
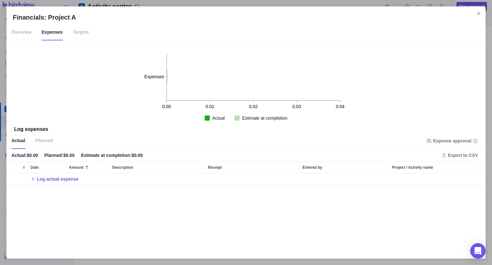
scroll to position [74, 474]
click at [69, 34] on li "Targets" at bounding box center [81, 32] width 26 height 16
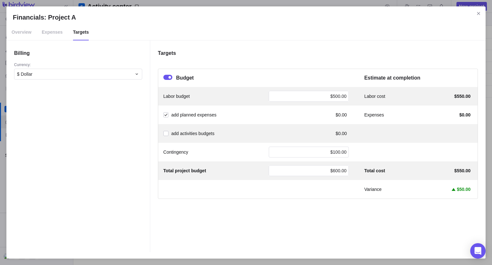
click at [52, 32] on span "Expenses" at bounding box center [52, 32] width 21 height 16
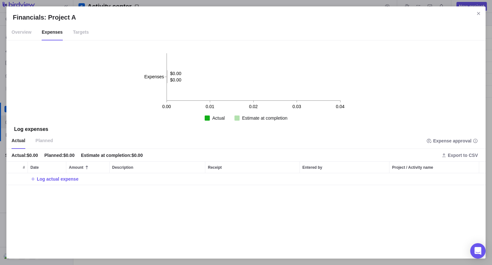
click at [31, 132] on div "Log expenses" at bounding box center [246, 129] width 480 height 7
click at [36, 139] on span "Planned" at bounding box center [44, 141] width 17 height 16
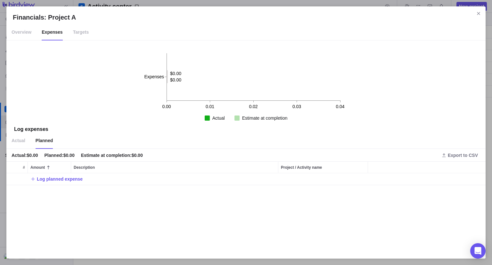
click at [78, 35] on span "Targets" at bounding box center [81, 32] width 16 height 16
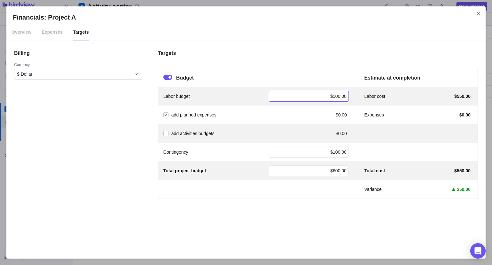
click at [335, 98] on span "$500.00" at bounding box center [339, 96] width 16 height 5
type input "1000"
click at [327, 71] on div "Budget Estimate at completion" at bounding box center [318, 78] width 320 height 18
click at [332, 94] on span "$1,000.00" at bounding box center [337, 96] width 20 height 5
type input "900"
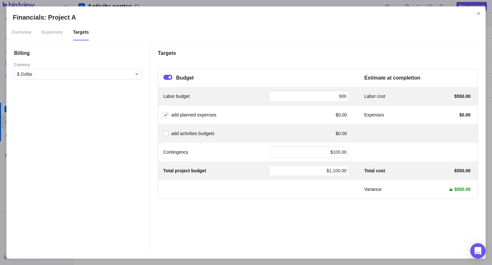
click at [331, 75] on div "Budget" at bounding box center [256, 78] width 186 height 8
click at [46, 37] on span "Expenses" at bounding box center [52, 32] width 21 height 16
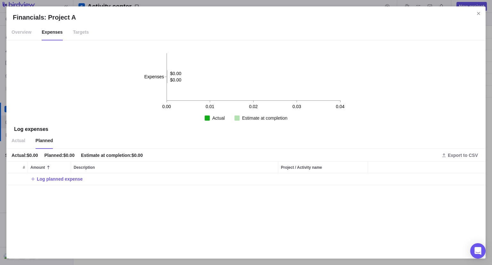
drag, startPoint x: 57, startPoint y: 180, endPoint x: 61, endPoint y: 190, distance: 10.7
click at [57, 180] on span "Log planned expense" at bounding box center [60, 179] width 46 height 6
type input "100"
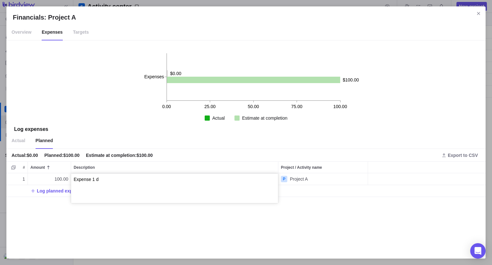
type textarea "Expense 1"
drag, startPoint x: 146, startPoint y: 215, endPoint x: 91, endPoint y: 205, distance: 56.1
click at [145, 216] on div "1 100.00 Expense 1 P Project A Log planned expense" at bounding box center [246, 212] width 480 height 79
click at [56, 191] on span "Log planned expense" at bounding box center [60, 191] width 46 height 6
type input "50"
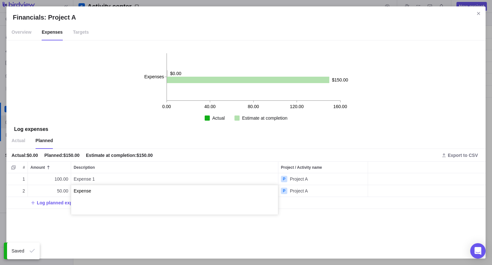
type textarea "Expense 2"
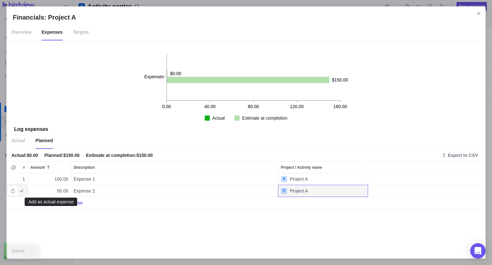
click at [21, 190] on icon "Add as actual expense" at bounding box center [21, 190] width 5 height 5
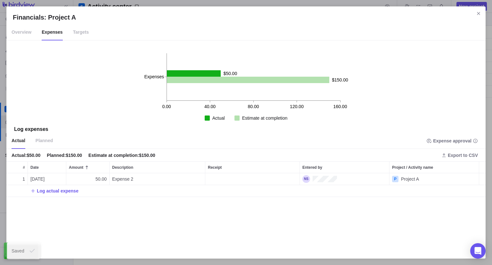
click at [40, 141] on span "Planned" at bounding box center [44, 141] width 17 height 16
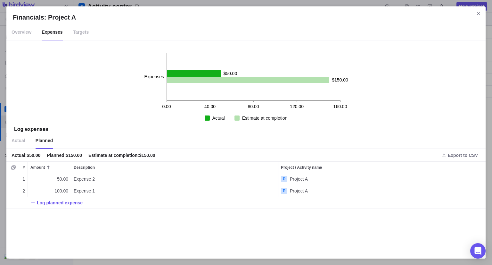
click at [73, 34] on span "Targets" at bounding box center [81, 32] width 16 height 16
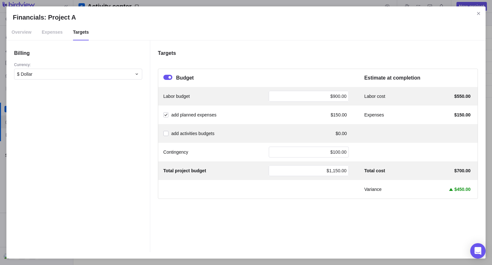
click at [55, 38] on span "Expenses" at bounding box center [52, 32] width 21 height 16
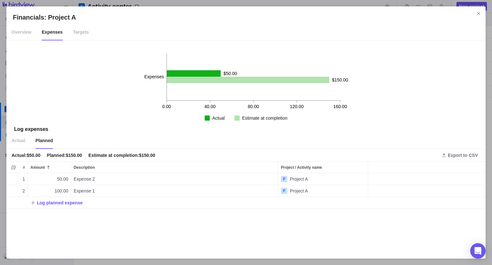
click at [21, 30] on span "Overview" at bounding box center [22, 32] width 20 height 16
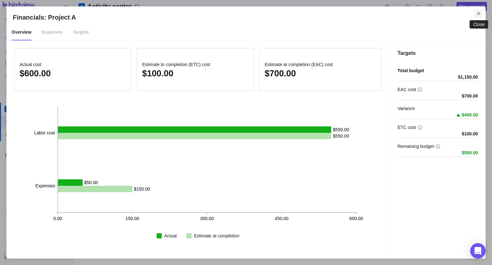
click at [478, 12] on icon "Close" at bounding box center [478, 13] width 3 height 3
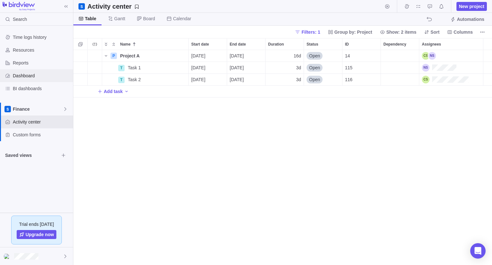
click at [28, 71] on div "Dashboard" at bounding box center [36, 75] width 73 height 13
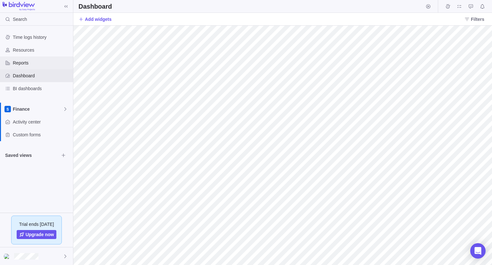
click at [29, 63] on span "Reports" at bounding box center [42, 63] width 58 height 6
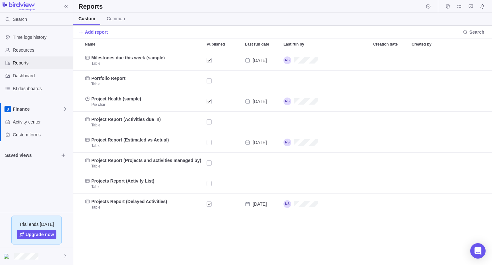
scroll to position [210, 414]
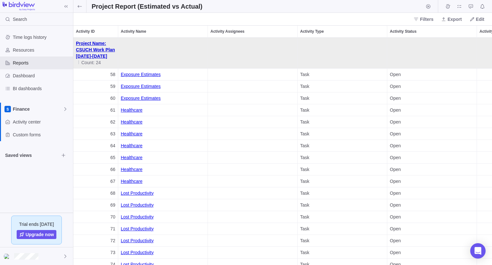
scroll to position [222, 414]
click at [423, 20] on span "Filters" at bounding box center [423, 19] width 25 height 9
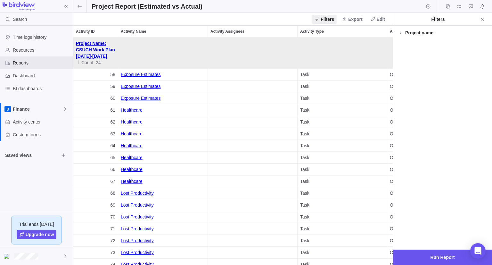
click at [422, 31] on div "Project name" at bounding box center [420, 32] width 28 height 6
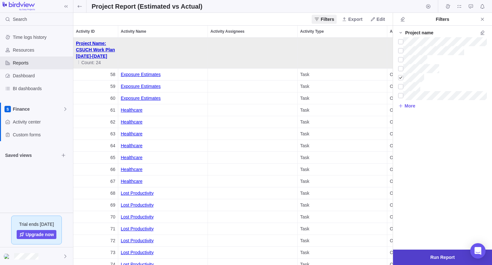
click at [438, 261] on span "Run Report" at bounding box center [442, 256] width 99 height 15
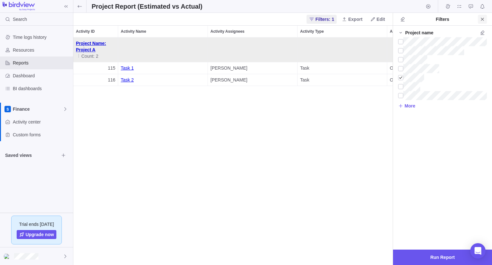
click at [486, 18] on span "Close" at bounding box center [482, 19] width 9 height 9
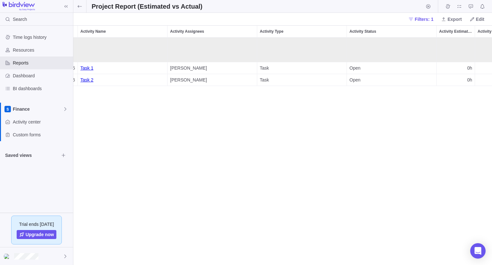
scroll to position [0, 62]
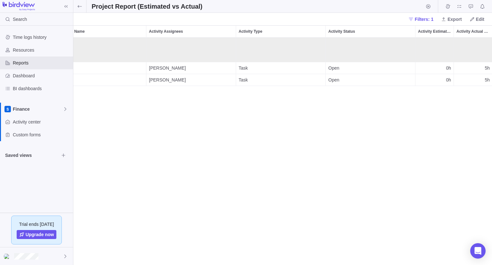
click at [444, 68] on span "0h" at bounding box center [434, 68] width 33 height 12
click at [29, 111] on span "Finance" at bounding box center [38, 109] width 50 height 6
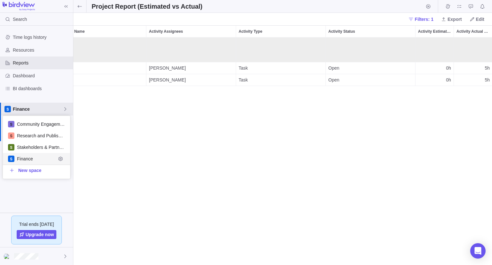
scroll to position [58, 63]
click at [32, 112] on span "Finance" at bounding box center [38, 109] width 50 height 6
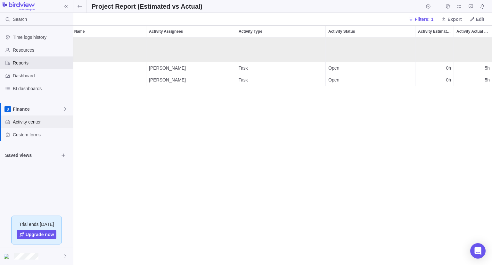
click at [32, 122] on span "Activity center" at bounding box center [42, 122] width 58 height 6
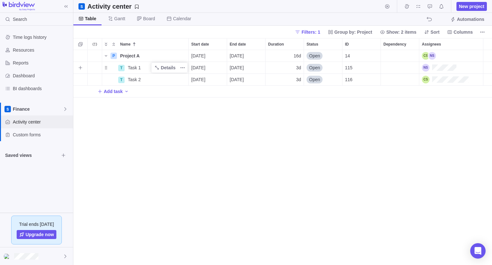
scroll to position [210, 414]
click at [170, 71] on span "Details" at bounding box center [165, 67] width 26 height 9
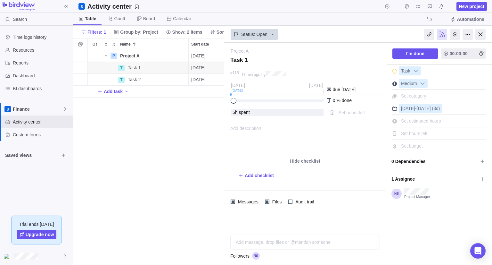
click at [429, 118] on span "Set estimated hours" at bounding box center [421, 120] width 40 height 5
type input "15"
click at [362, 138] on div "Add description ... read all" at bounding box center [305, 137] width 160 height 37
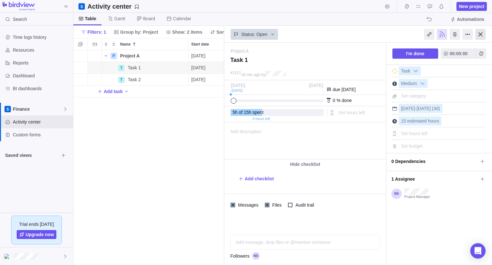
click at [485, 36] on div at bounding box center [481, 34] width 10 height 11
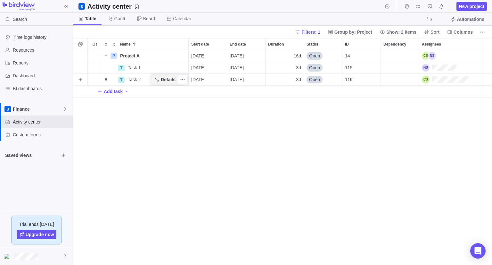
click at [163, 80] on span "Details" at bounding box center [168, 79] width 15 height 6
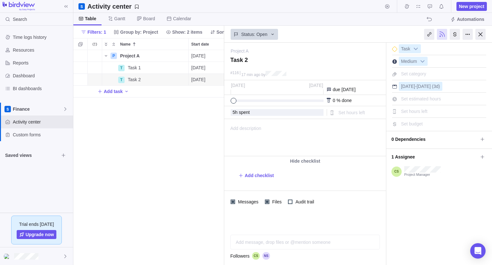
click at [423, 99] on span "Set estimated hours" at bounding box center [421, 98] width 40 height 5
type input "10"
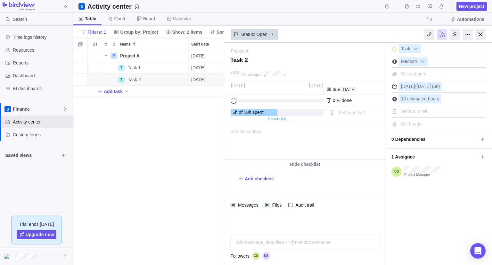
drag, startPoint x: 335, startPoint y: 153, endPoint x: 155, endPoint y: 8, distance: 230.7
click at [335, 153] on div "Add description ... read all" at bounding box center [305, 140] width 160 height 37
click at [481, 32] on div at bounding box center [481, 34] width 10 height 11
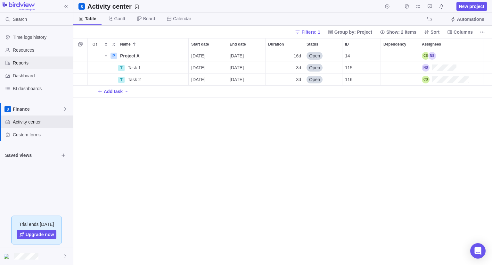
click at [29, 65] on span "Reports" at bounding box center [42, 63] width 58 height 6
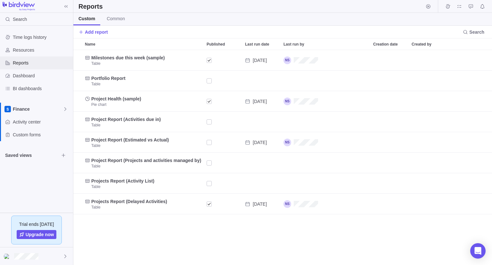
scroll to position [210, 414]
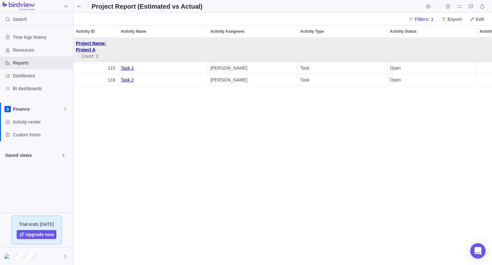
scroll to position [5, 5]
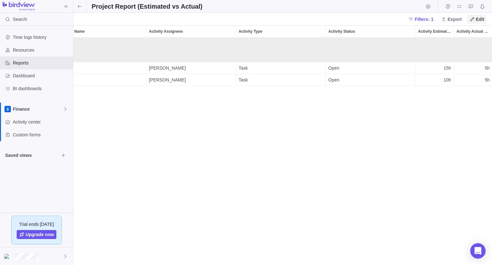
click at [476, 20] on span "Edit" at bounding box center [477, 19] width 20 height 9
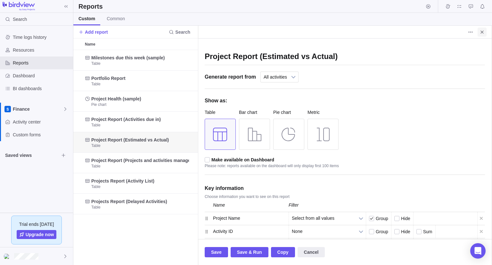
click at [483, 34] on span "Close" at bounding box center [482, 32] width 9 height 9
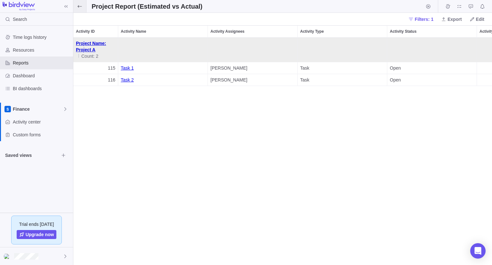
click at [80, 7] on icon at bounding box center [79, 6] width 5 height 5
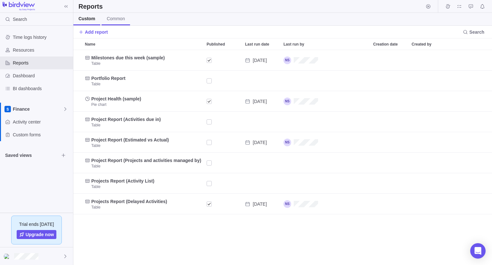
click at [120, 21] on span "Common" at bounding box center [116, 18] width 18 height 6
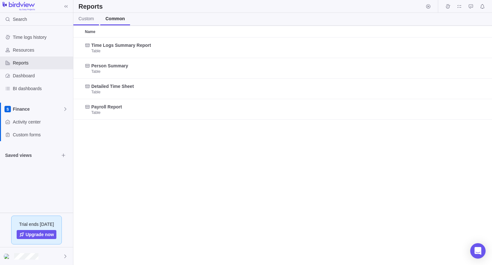
click at [87, 21] on span "Custom" at bounding box center [86, 18] width 15 height 6
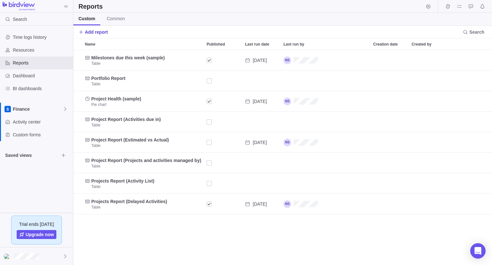
click at [91, 30] on span "Add report" at bounding box center [96, 32] width 23 height 6
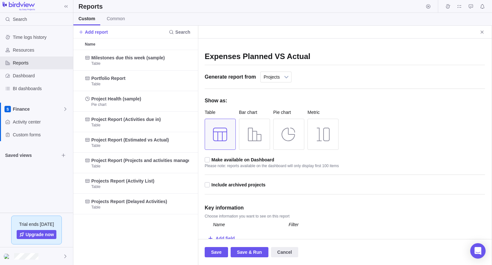
type input "Expenses Planned VS Actual"
click at [248, 45] on div "Expenses Planned VS Actual" at bounding box center [345, 55] width 280 height 20
click at [250, 134] on div at bounding box center [254, 134] width 31 height 31
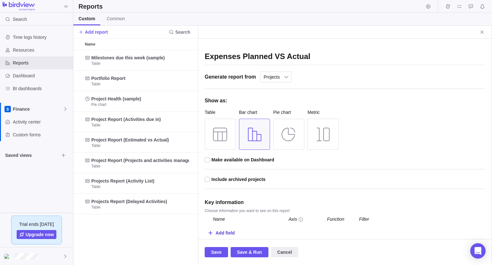
click at [222, 235] on div "Add field" at bounding box center [225, 233] width 19 height 12
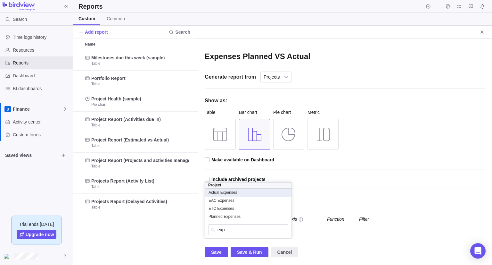
type input "exp"
click at [234, 191] on span "Actual Expenses" at bounding box center [223, 192] width 29 height 5
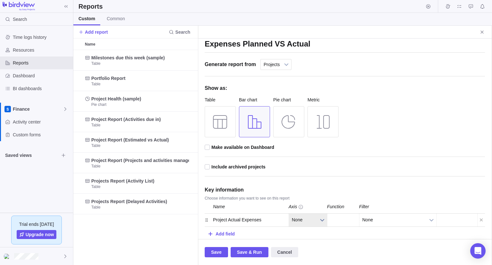
click at [303, 217] on span "None" at bounding box center [304, 219] width 24 height 13
click at [307, 202] on li "Value" at bounding box center [308, 204] width 31 height 11
click at [227, 234] on div "Add field" at bounding box center [225, 234] width 19 height 12
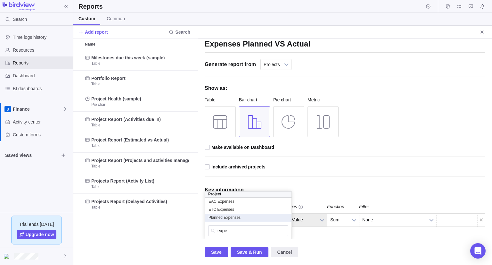
type input "expe"
click at [227, 217] on span "Planned Expenses" at bounding box center [225, 217] width 32 height 5
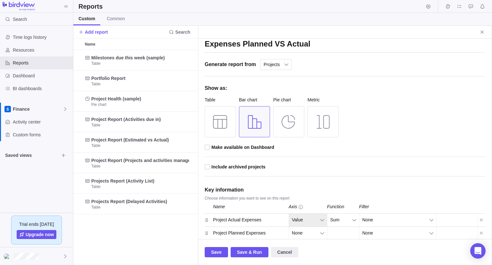
scroll to position [26, 0]
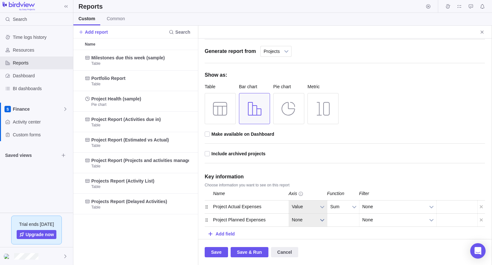
click at [310, 222] on span "None" at bounding box center [304, 219] width 24 height 13
click at [312, 202] on li "Value" at bounding box center [308, 204] width 31 height 11
click at [239, 252] on span "Save & Run" at bounding box center [249, 252] width 25 height 8
click at [312, 208] on span "Value" at bounding box center [304, 206] width 24 height 13
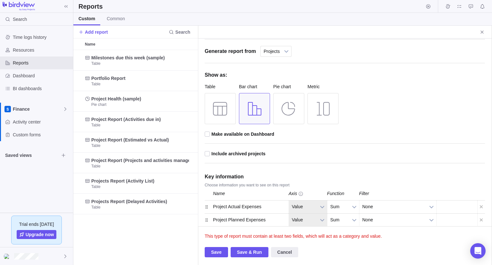
click at [243, 229] on div "This type of report must contain at least two fields, which will act as a categ…" at bounding box center [345, 232] width 281 height 13
click at [222, 218] on div "Project Planned Expenses" at bounding box center [249, 219] width 80 height 13
click at [285, 113] on div at bounding box center [288, 108] width 31 height 31
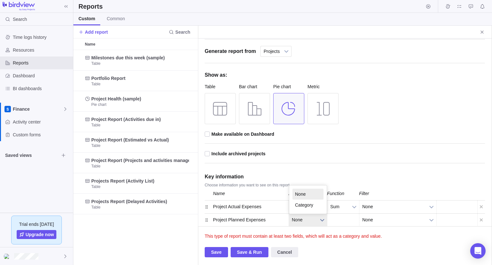
click at [306, 222] on span "None" at bounding box center [304, 219] width 24 height 13
click at [302, 222] on span "None" at bounding box center [304, 219] width 24 height 13
click at [303, 206] on span "Value" at bounding box center [304, 206] width 24 height 13
click at [309, 190] on li "Value" at bounding box center [308, 191] width 31 height 11
click at [222, 103] on div at bounding box center [220, 108] width 31 height 31
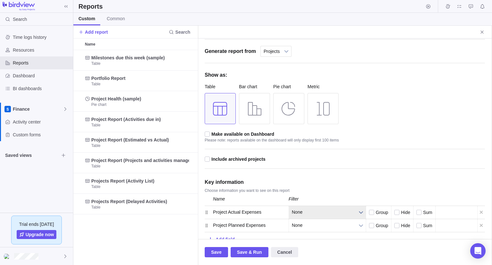
click at [313, 212] on span "None" at bounding box center [323, 212] width 63 height 13
click at [330, 172] on li "Prompt for single value" at bounding box center [328, 175] width 70 height 11
click at [317, 232] on div "Add field" at bounding box center [345, 238] width 280 height 13
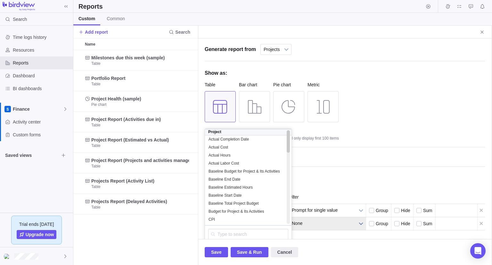
click at [316, 222] on span "None" at bounding box center [323, 223] width 63 height 13
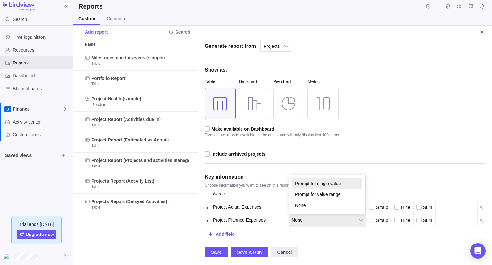
click at [323, 181] on li "Prompt for single value" at bounding box center [328, 183] width 70 height 11
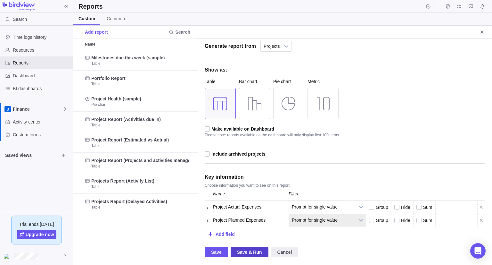
click at [239, 251] on span "Save & Run" at bounding box center [249, 252] width 25 height 8
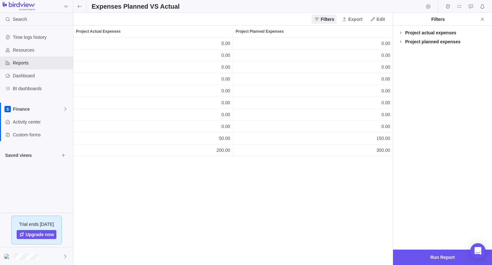
scroll to position [222, 314]
click at [379, 14] on div "Filters Export Edit" at bounding box center [233, 19] width 320 height 13
click at [376, 20] on span "Edit" at bounding box center [378, 19] width 20 height 9
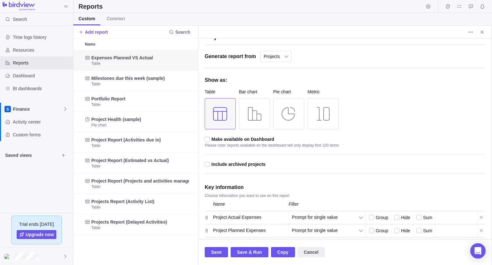
scroll to position [31, 0]
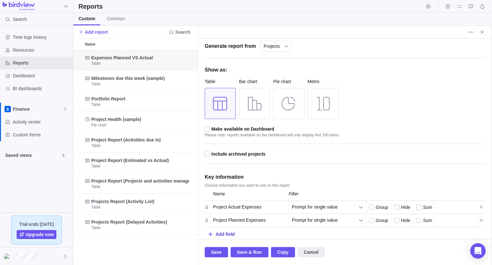
click at [220, 230] on div "Add field" at bounding box center [225, 234] width 19 height 12
type input "t"
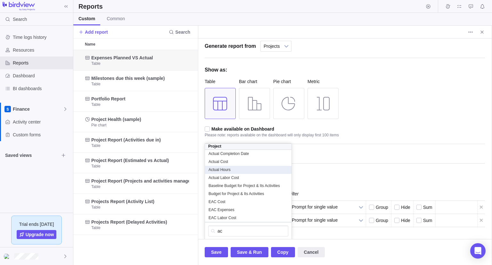
scroll to position [0, 0]
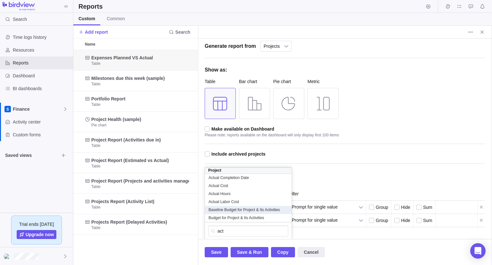
type input "act"
click at [258, 208] on span "Baseline Budget for Project & Its Activities" at bounding box center [244, 209] width 71 height 5
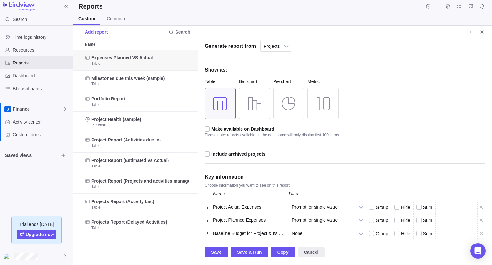
scroll to position [44, 0]
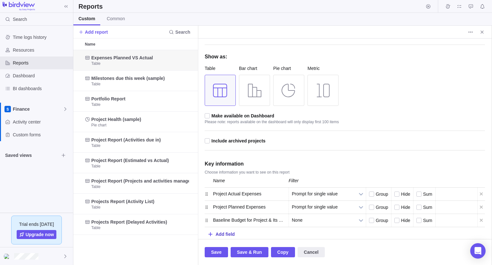
click at [230, 230] on div "Add field" at bounding box center [225, 234] width 19 height 12
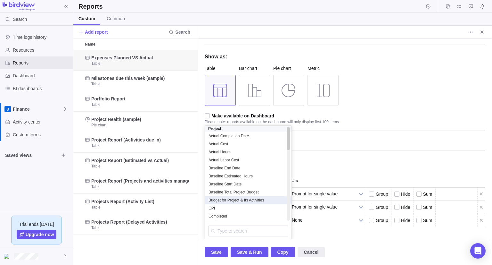
click at [248, 199] on span "Budget for Project & Its Activities" at bounding box center [236, 199] width 55 height 5
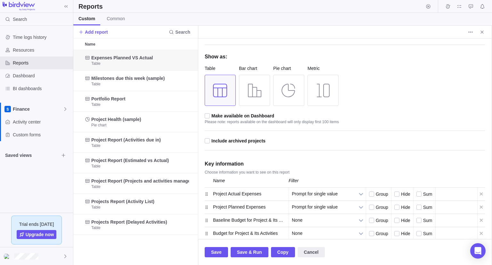
scroll to position [57, 0]
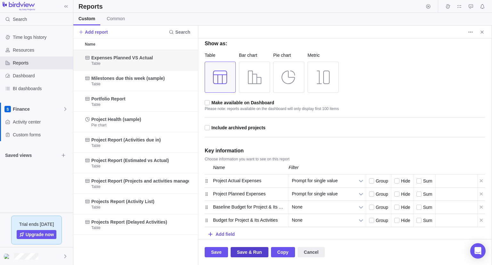
click at [248, 252] on span "Save & Run" at bounding box center [249, 252] width 25 height 8
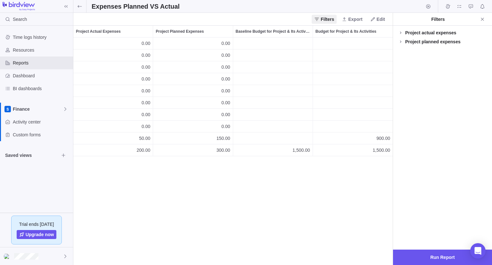
scroll to position [222, 314]
click at [384, 18] on span "Edit" at bounding box center [381, 19] width 8 height 6
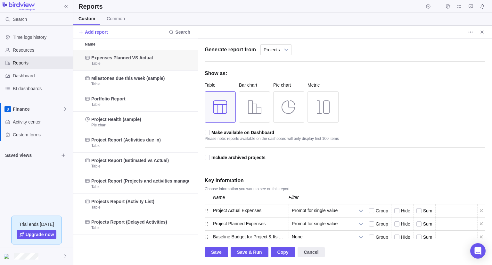
scroll to position [57, 0]
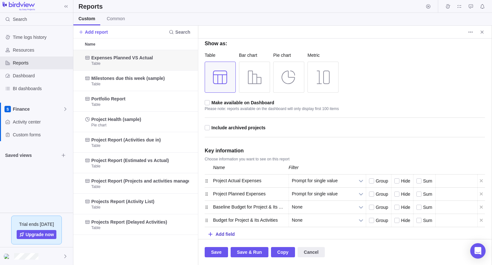
click at [228, 235] on div "Add field" at bounding box center [225, 234] width 19 height 12
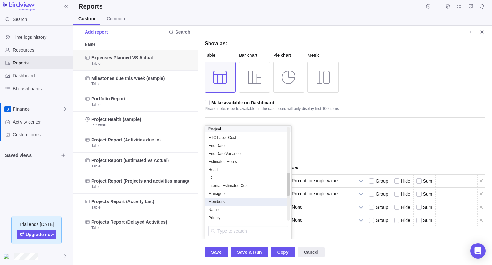
scroll to position [180, 0]
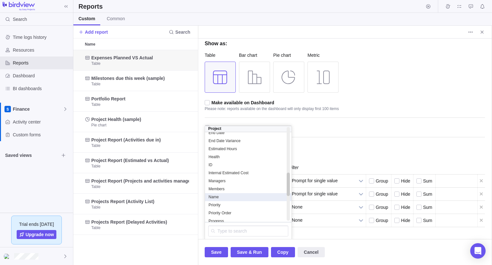
click at [244, 195] on div "Name" at bounding box center [248, 196] width 80 height 5
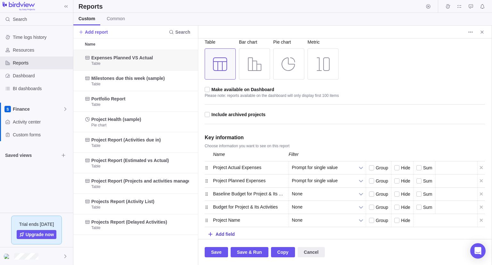
click at [229, 232] on div "Add field" at bounding box center [225, 234] width 19 height 12
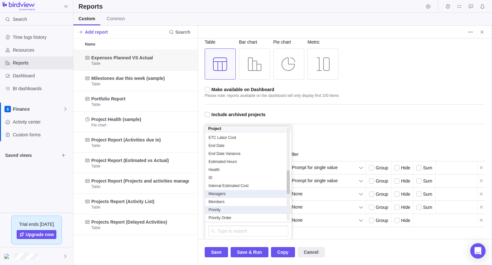
scroll to position [205, 0]
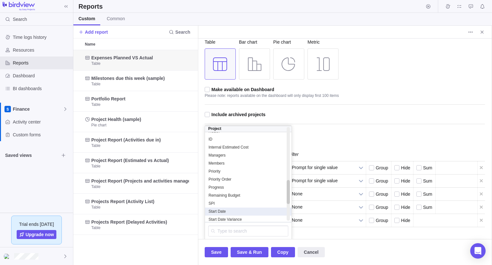
click at [237, 210] on div "Start Date" at bounding box center [248, 211] width 80 height 5
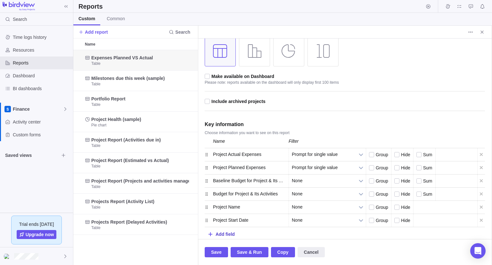
click at [233, 233] on div "Add field" at bounding box center [225, 234] width 19 height 12
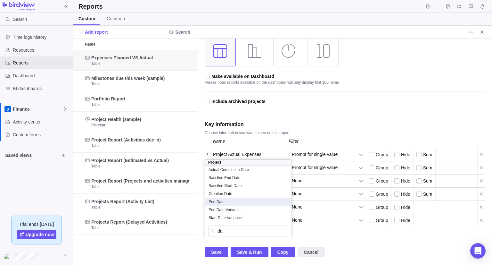
scroll to position [0, 0]
type input "date"
click at [244, 199] on div "End Date" at bounding box center [248, 201] width 80 height 5
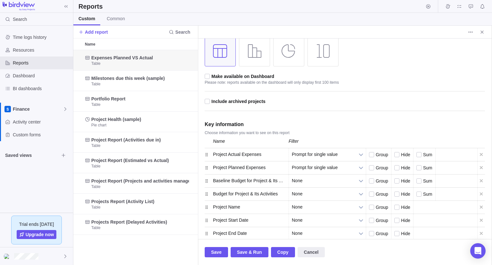
scroll to position [96, 0]
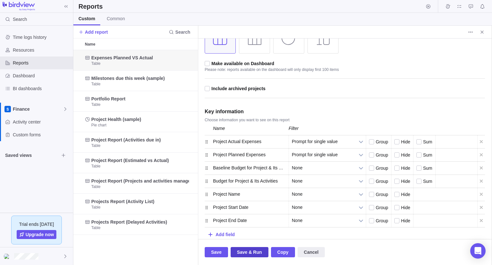
click at [245, 253] on span "Save & Run" at bounding box center [249, 252] width 25 height 8
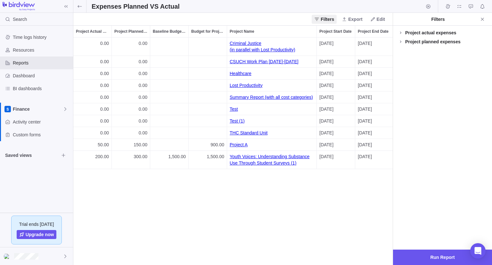
scroll to position [222, 314]
click at [445, 34] on div "Project actual expenses" at bounding box center [431, 32] width 51 height 6
drag, startPoint x: 444, startPoint y: 33, endPoint x: 442, endPoint y: 37, distance: 4.3
click at [444, 33] on div "Project actual expenses" at bounding box center [431, 32] width 51 height 6
click at [440, 44] on div "Project planned expenses" at bounding box center [433, 41] width 55 height 6
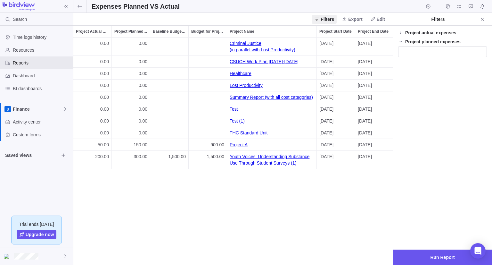
click at [440, 43] on div "Project planned expenses" at bounding box center [433, 41] width 55 height 6
click at [481, 19] on icon "Close" at bounding box center [482, 19] width 5 height 5
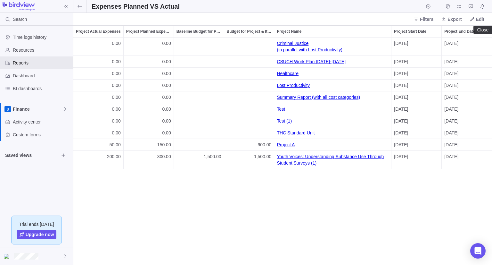
scroll to position [222, 414]
click at [427, 21] on span "Filters" at bounding box center [426, 19] width 13 height 6
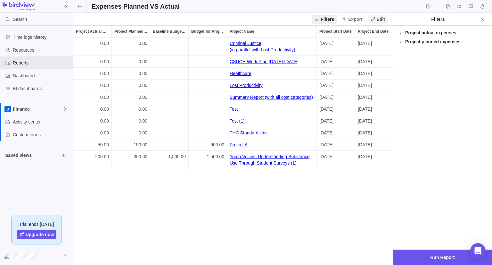
click at [381, 21] on span "Edit" at bounding box center [381, 19] width 8 height 6
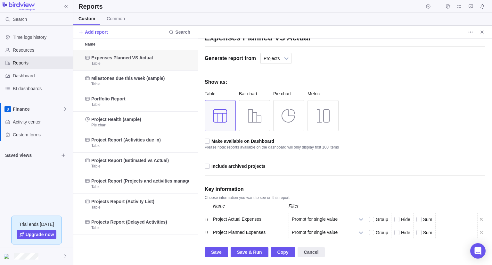
scroll to position [96, 0]
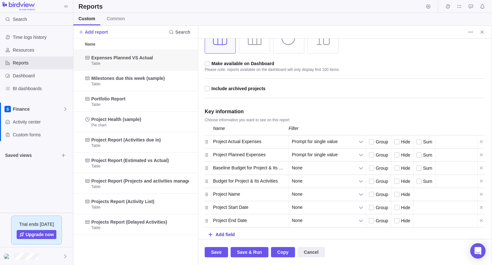
click at [220, 234] on div "Add field" at bounding box center [225, 234] width 19 height 12
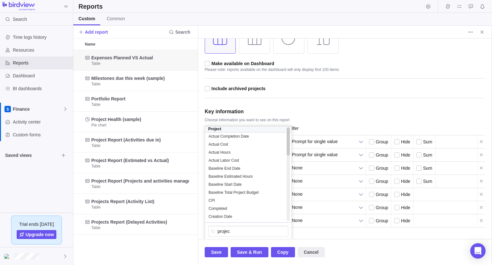
type input "project"
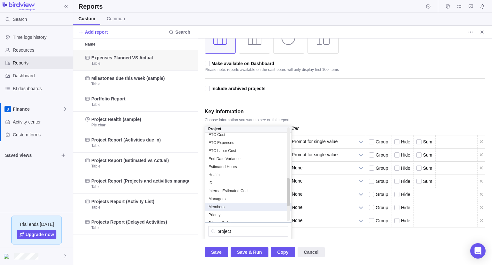
scroll to position [167, 0]
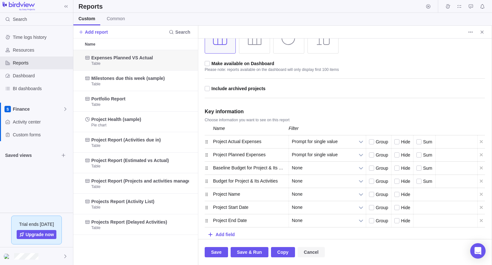
click at [309, 252] on span "Cancel" at bounding box center [311, 252] width 15 height 8
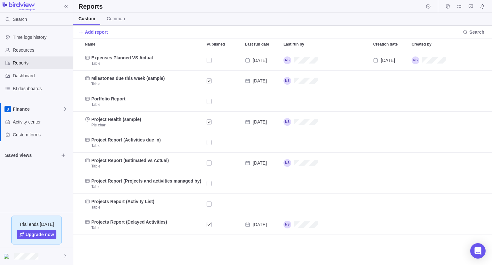
click at [91, 21] on span "Custom" at bounding box center [87, 18] width 17 height 6
click at [43, 63] on span "Reports" at bounding box center [42, 63] width 58 height 6
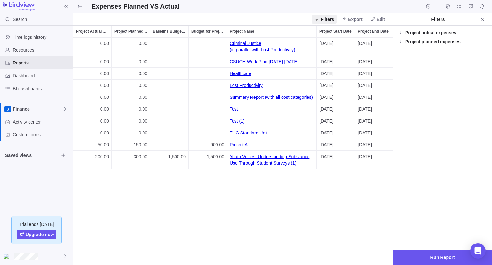
scroll to position [222, 314]
click at [149, 9] on h2 "Expenses Planned VS Actual" at bounding box center [136, 6] width 88 height 9
click at [386, 20] on span "Edit" at bounding box center [378, 19] width 20 height 9
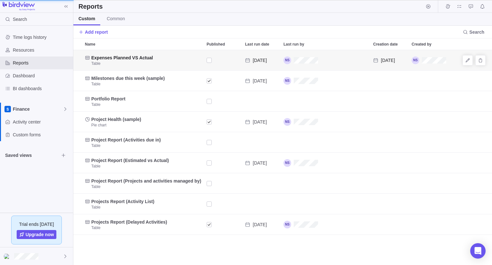
scroll to position [5, 5]
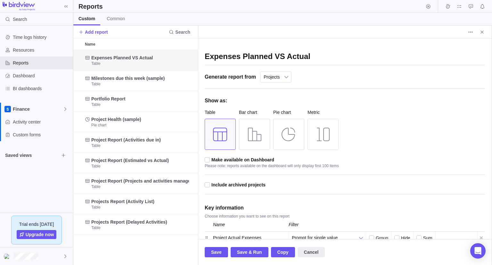
click at [249, 57] on input "Expenses Planned VS Actual" at bounding box center [345, 57] width 280 height 16
drag, startPoint x: 244, startPoint y: 55, endPoint x: 194, endPoint y: 61, distance: 50.0
click at [194, 61] on div "Reports Custom Common Add report Search Name Published Last run date Last run b…" at bounding box center [282, 132] width 419 height 265
type input "Planned VS Actual"
click at [245, 254] on span "Save & Run" at bounding box center [249, 252] width 25 height 8
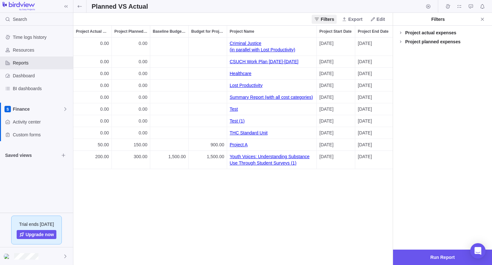
scroll to position [222, 314]
click at [481, 18] on icon "Close" at bounding box center [482, 19] width 5 height 5
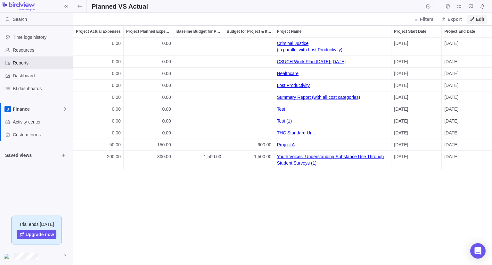
click at [477, 19] on span "Edit" at bounding box center [480, 19] width 8 height 6
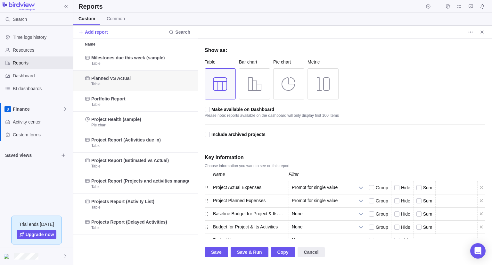
scroll to position [96, 0]
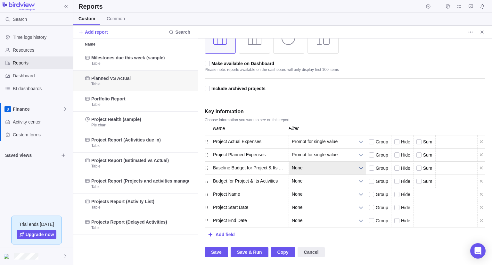
click at [316, 167] on span "None" at bounding box center [323, 168] width 63 height 13
click at [325, 182] on li "Prompt for single value" at bounding box center [328, 183] width 70 height 11
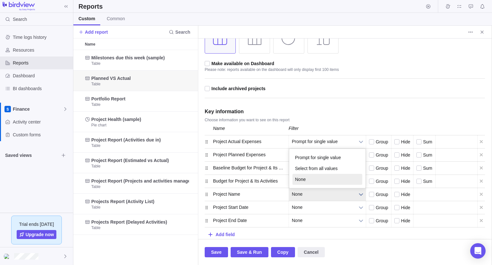
click at [317, 189] on span "None" at bounding box center [323, 194] width 63 height 13
click at [327, 156] on li "Prompt for single value" at bounding box center [328, 157] width 70 height 11
click at [317, 186] on span "None" at bounding box center [323, 181] width 63 height 13
click at [327, 194] on li "Prompt for single value" at bounding box center [328, 196] width 70 height 11
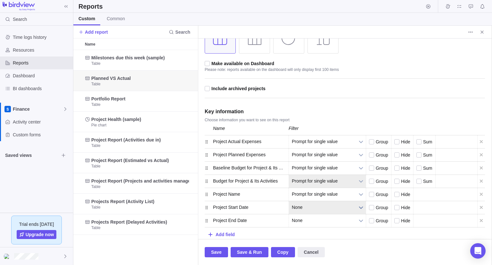
click at [318, 204] on span "None" at bounding box center [323, 207] width 63 height 13
click at [325, 180] on li "Prompt for value range" at bounding box center [328, 181] width 70 height 11
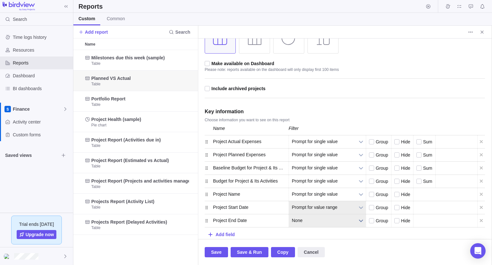
click at [316, 215] on span "None" at bounding box center [323, 220] width 63 height 13
click at [322, 195] on li "Prompt for value range" at bounding box center [328, 194] width 70 height 11
click at [250, 253] on span "Save & Run" at bounding box center [249, 252] width 25 height 8
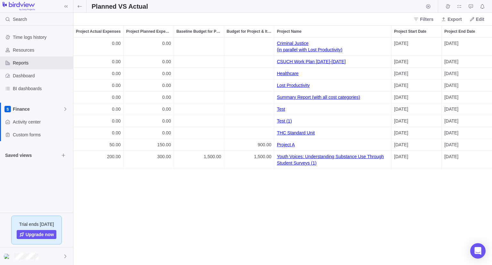
scroll to position [222, 414]
drag, startPoint x: 439, startPoint y: 19, endPoint x: 432, endPoint y: 18, distance: 7.4
click at [439, 19] on div "Filters Export Edit" at bounding box center [449, 19] width 76 height 9
click at [432, 18] on span "Filters" at bounding box center [426, 19] width 13 height 6
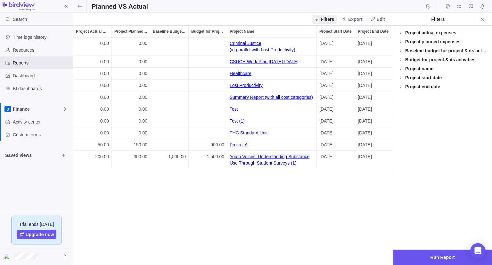
click at [423, 71] on div "Project name" at bounding box center [420, 68] width 28 height 6
click at [422, 75] on input "text" at bounding box center [442, 78] width 89 height 11
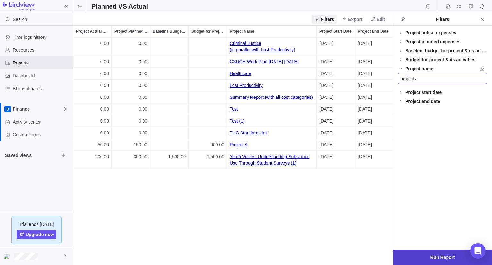
type input "project a"
click at [431, 253] on span "Run Report" at bounding box center [442, 256] width 99 height 15
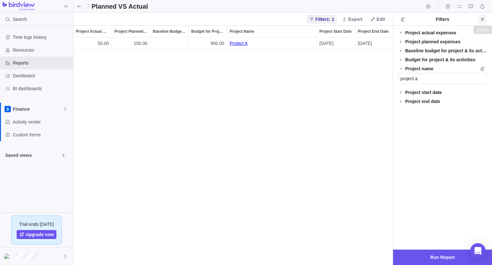
click at [481, 21] on icon "Close" at bounding box center [482, 19] width 5 height 5
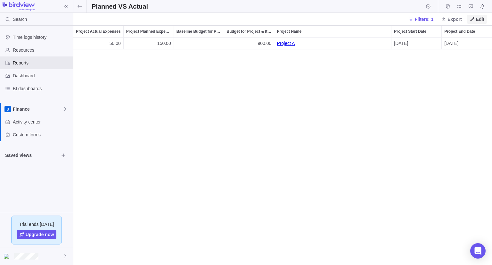
click at [471, 17] on icon at bounding box center [472, 19] width 5 height 5
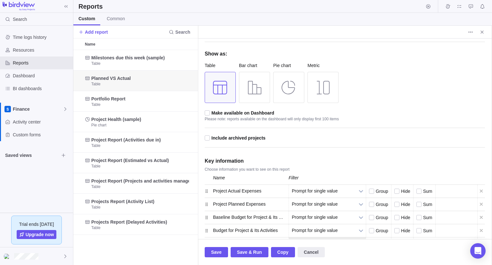
scroll to position [96, 0]
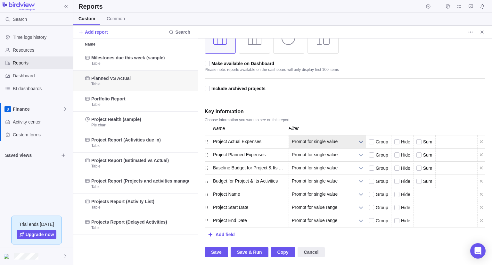
click at [333, 135] on span "Prompt for single value" at bounding box center [323, 141] width 63 height 13
click at [323, 167] on li "Prompt for value range" at bounding box center [328, 167] width 70 height 11
click at [328, 155] on span "Prompt for single value" at bounding box center [323, 154] width 63 height 13
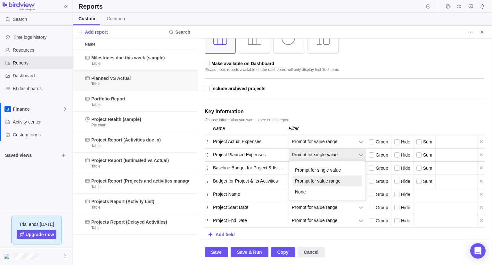
drag, startPoint x: 330, startPoint y: 180, endPoint x: 329, endPoint y: 176, distance: 4.2
click at [330, 179] on li "Prompt for value range" at bounding box center [328, 180] width 70 height 11
click at [334, 164] on span "Prompt for single value" at bounding box center [323, 168] width 63 height 13
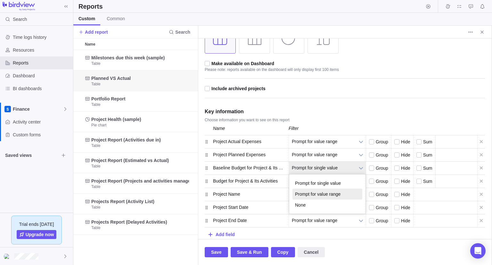
click at [328, 195] on li "Prompt for value range" at bounding box center [328, 193] width 70 height 11
click at [332, 180] on span "Prompt for single value" at bounding box center [323, 181] width 63 height 13
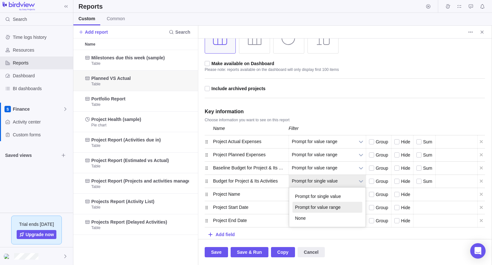
click at [329, 206] on li "Prompt for value range" at bounding box center [328, 207] width 70 height 11
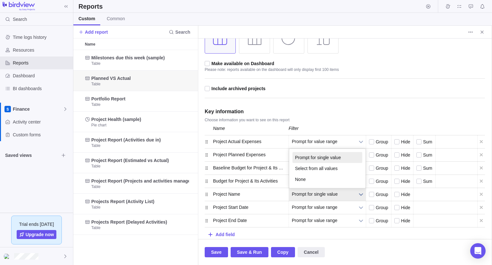
click at [332, 195] on span "Prompt for single value" at bounding box center [323, 194] width 63 height 13
click at [336, 168] on li "Select from all values" at bounding box center [328, 168] width 70 height 11
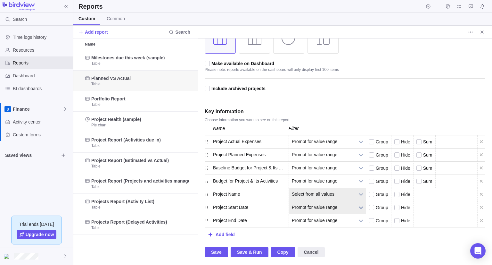
click at [334, 206] on span "Prompt for value range" at bounding box center [323, 207] width 63 height 13
click at [339, 181] on li "Prompt for value range" at bounding box center [328, 181] width 70 height 11
click at [338, 218] on span "Prompt for value range" at bounding box center [323, 220] width 63 height 13
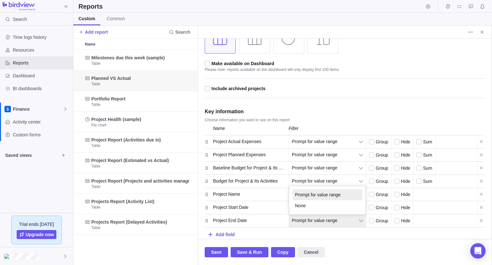
click at [341, 193] on li "Prompt for value range" at bounding box center [328, 194] width 70 height 11
click at [258, 251] on span "Save & Run" at bounding box center [249, 252] width 25 height 8
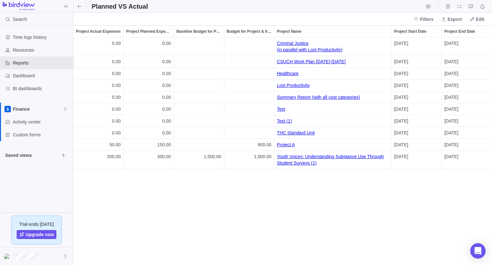
scroll to position [5, 5]
click at [433, 22] on span "Filters" at bounding box center [423, 19] width 25 height 9
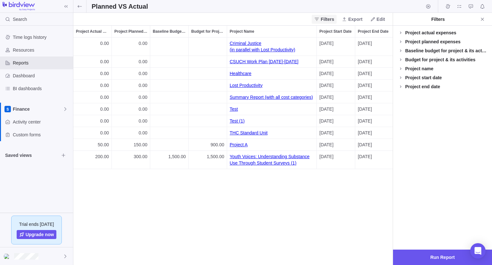
scroll to position [222, 314]
click at [448, 49] on div "Baseline budget for project & its activities" at bounding box center [447, 50] width 82 height 6
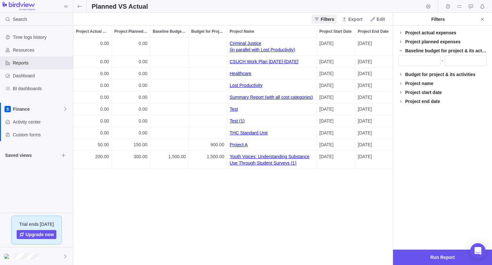
click at [446, 49] on div "Baseline budget for project & its activities" at bounding box center [447, 50] width 82 height 6
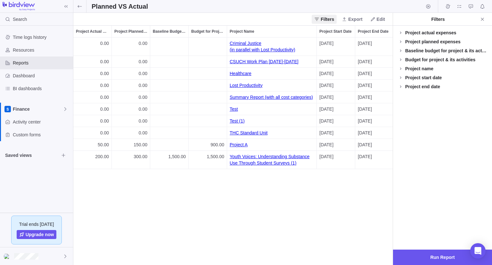
click at [426, 68] on div "Project name" at bounding box center [420, 68] width 28 height 6
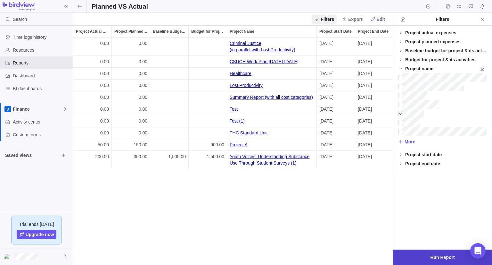
click at [432, 258] on span "Run Report" at bounding box center [443, 257] width 24 height 8
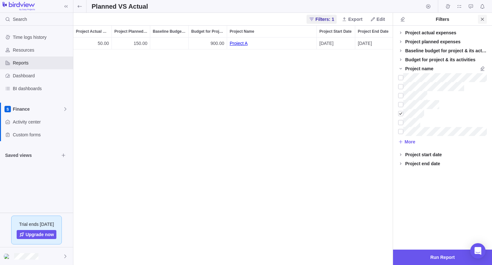
click at [482, 20] on icon "Close" at bounding box center [482, 19] width 3 height 3
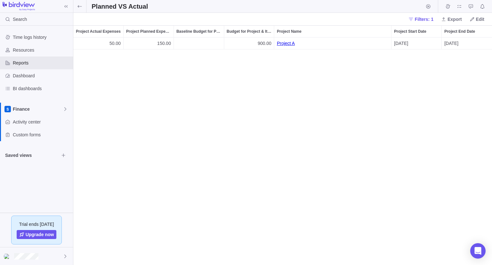
click at [274, 29] on div "Budget for Project & Its Activities" at bounding box center [249, 32] width 50 height 12
click at [274, 27] on div "Budget for Project & Its Activities" at bounding box center [249, 32] width 50 height 12
click at [487, 18] on span "Edit" at bounding box center [477, 19] width 20 height 9
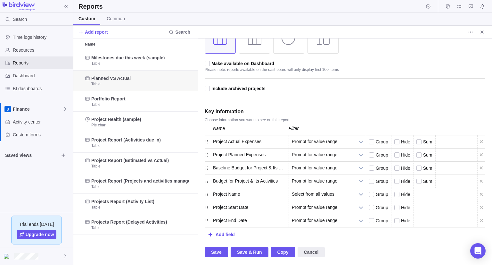
scroll to position [96, 0]
click at [396, 167] on div at bounding box center [398, 168] width 6 height 6
click at [0, 0] on input "checkbox" at bounding box center [0, 0] width 0 height 0
click at [251, 251] on span "Save & Run" at bounding box center [249, 252] width 25 height 8
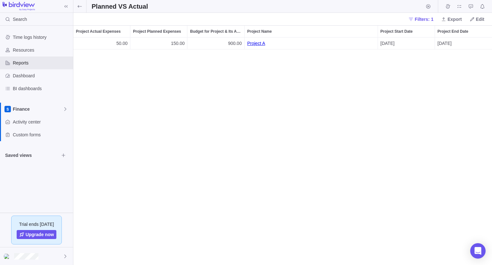
scroll to position [222, 414]
click at [30, 39] on span "Time logs history" at bounding box center [42, 37] width 58 height 6
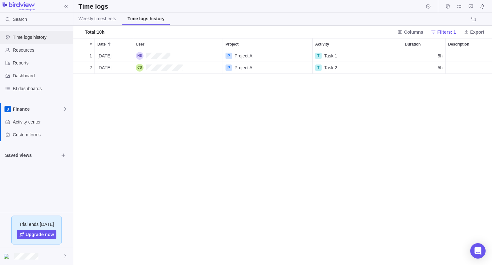
scroll to position [210, 414]
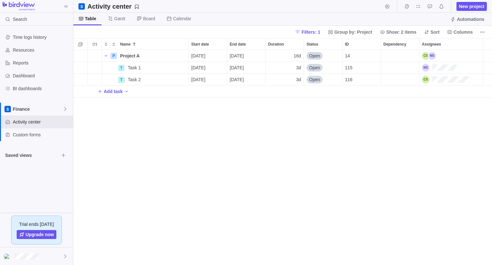
scroll to position [210, 414]
click at [22, 259] on div at bounding box center [36, 256] width 73 height 18
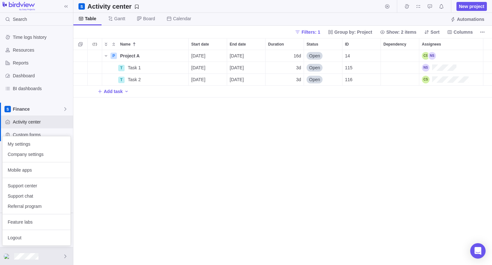
click at [179, 55] on body "Search Time logs history Resources Reports Dashboard BI dashboards Finance Acti…" at bounding box center [246, 132] width 492 height 265
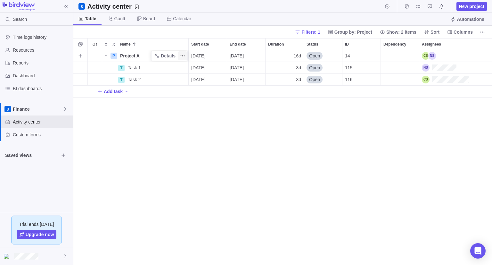
click at [180, 57] on icon "More actions" at bounding box center [182, 55] width 5 height 5
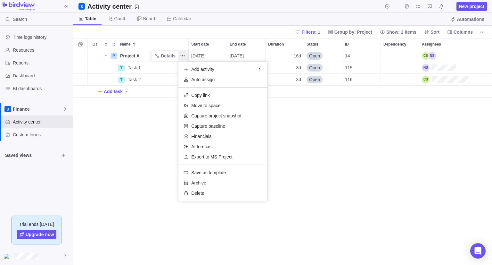
drag, startPoint x: 161, startPoint y: 157, endPoint x: 127, endPoint y: 181, distance: 42.1
click at [160, 157] on div "Name Start date End date Duration Status ID Dependency Assignees P Project A De…" at bounding box center [282, 151] width 419 height 227
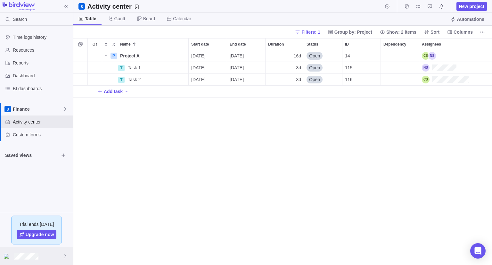
click at [53, 253] on div at bounding box center [36, 256] width 73 height 18
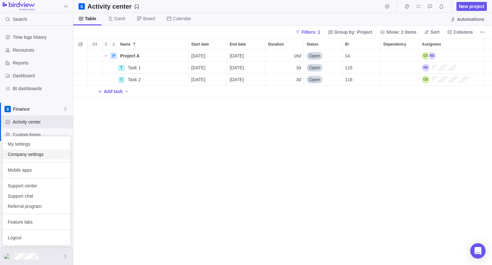
click at [36, 153] on span "Company settings" at bounding box center [37, 154] width 58 height 6
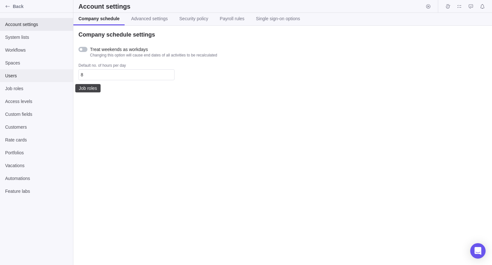
click at [41, 81] on div "Users" at bounding box center [36, 75] width 73 height 13
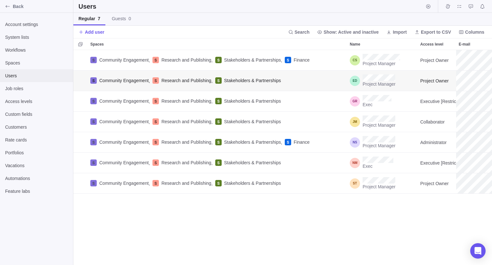
scroll to position [210, 414]
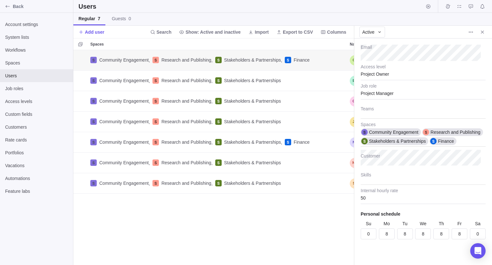
scroll to position [57, 0]
drag, startPoint x: 483, startPoint y: 30, endPoint x: 478, endPoint y: 34, distance: 6.6
click at [483, 31] on icon "Close" at bounding box center [482, 31] width 5 height 5
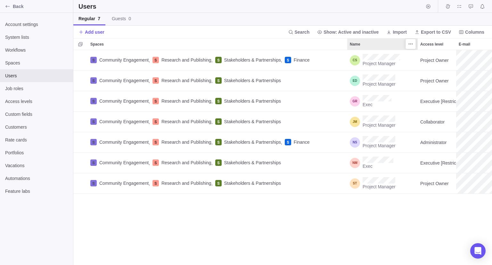
scroll to position [210, 414]
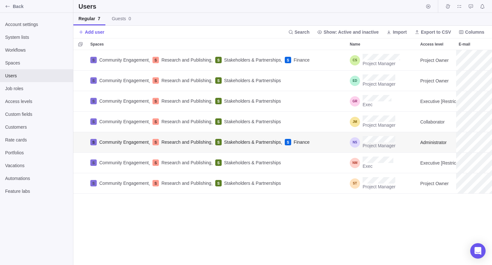
scroll to position [5, 5]
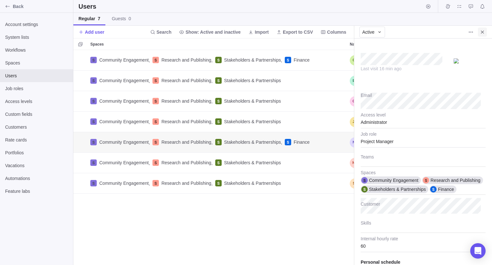
type textarea "x"
click at [483, 33] on icon "Close" at bounding box center [482, 31] width 5 height 5
